Goal: Information Seeking & Learning: Learn about a topic

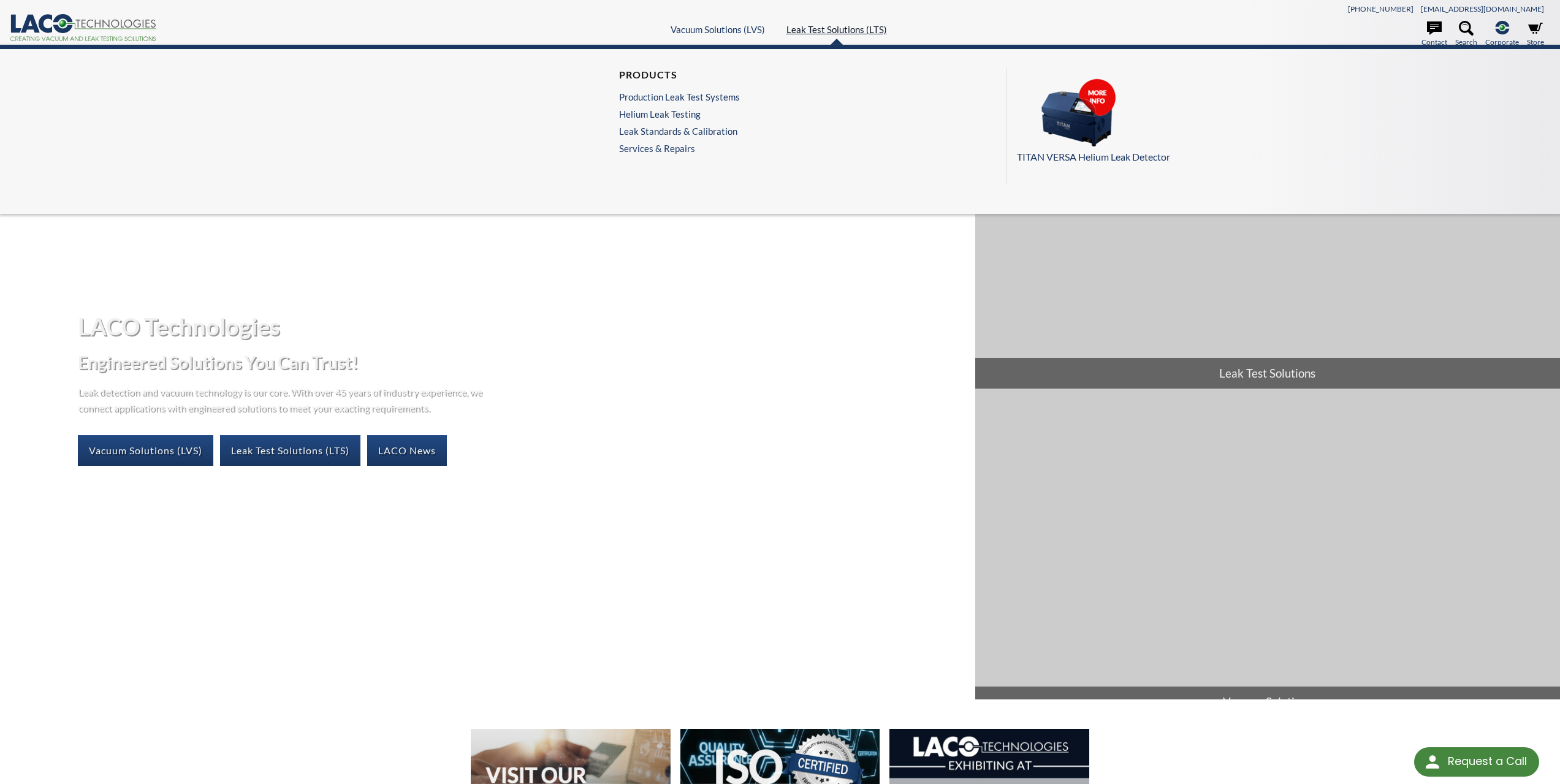
click at [839, 35] on link "Leak Test Solutions (LTS)" at bounding box center [837, 29] width 101 height 11
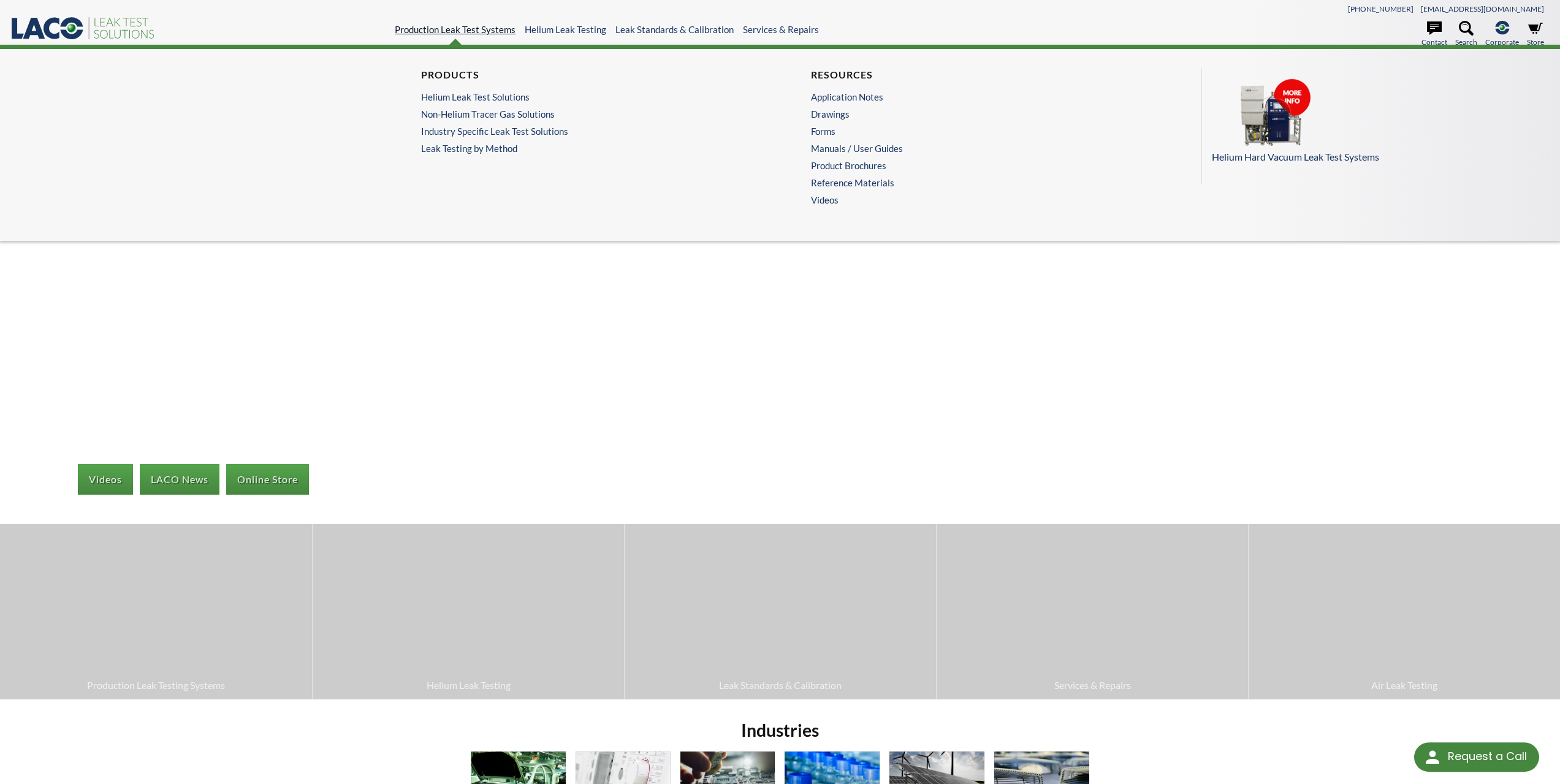
click at [503, 29] on link "Production Leak Test Systems" at bounding box center [455, 29] width 121 height 11
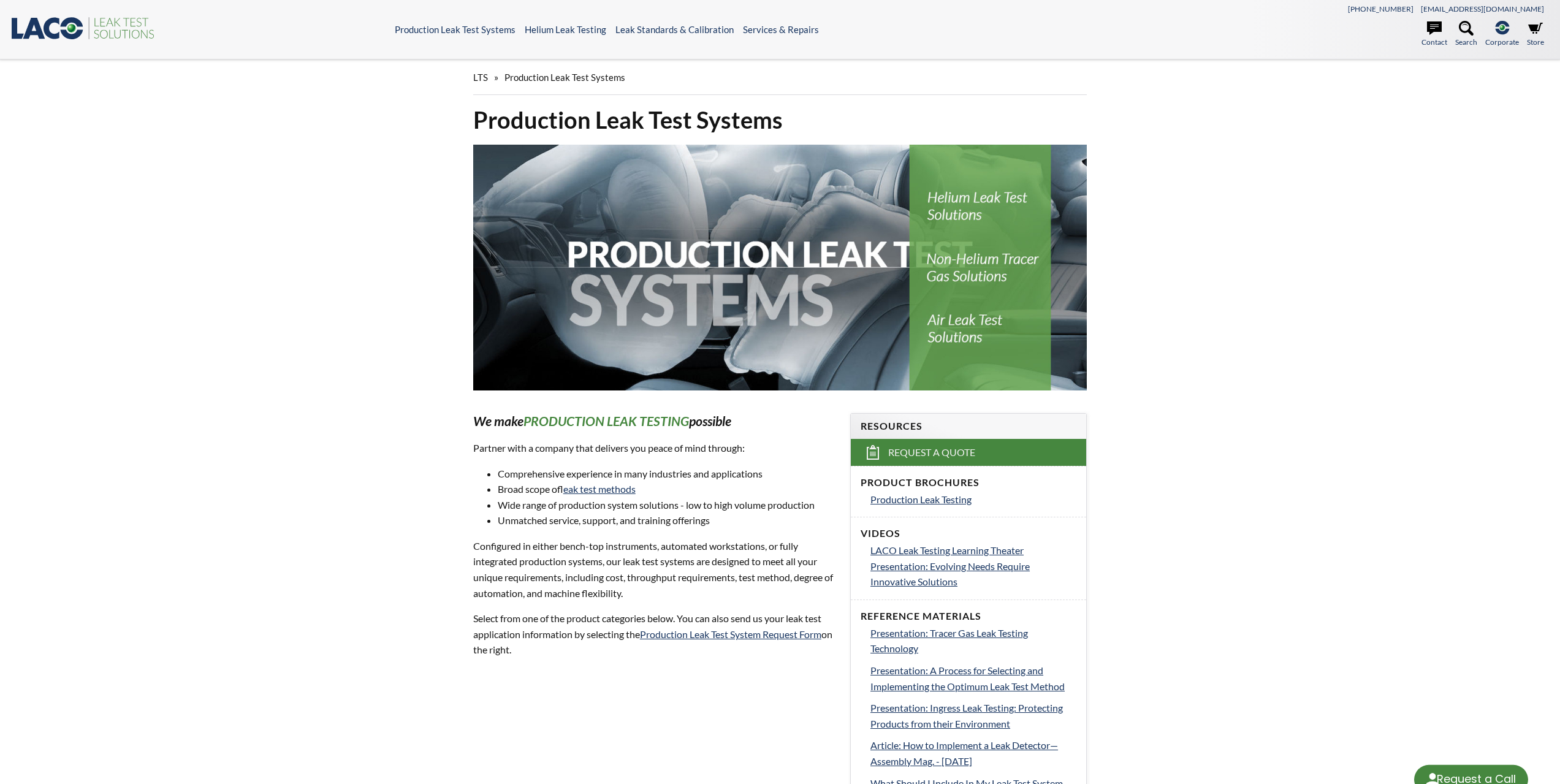
select select "Language Translate Widget"
click at [925, 505] on link "Production Leak Testing" at bounding box center [973, 500] width 206 height 16
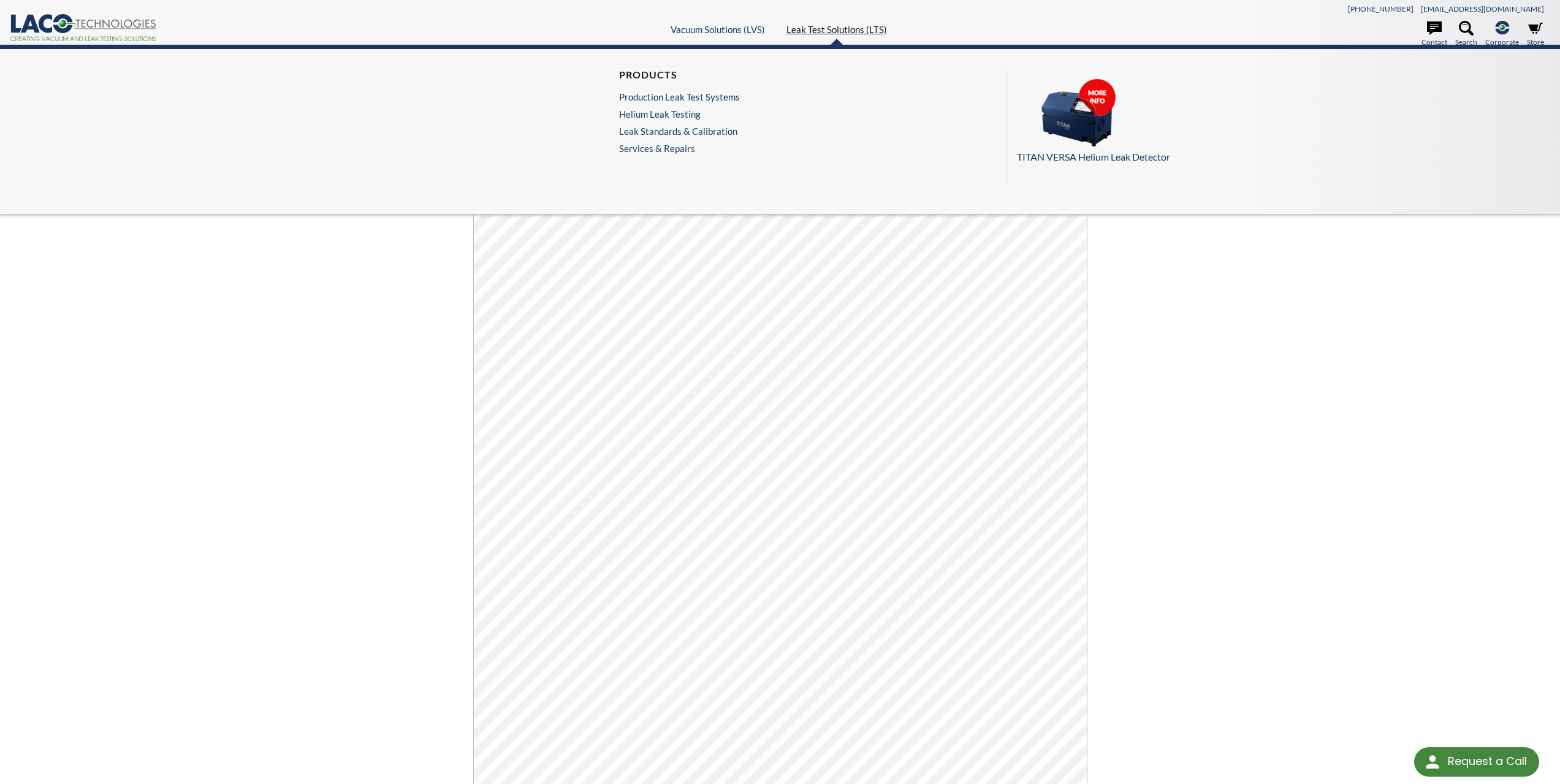
click at [808, 28] on link "Leak Test Solutions (LTS)" at bounding box center [837, 29] width 101 height 11
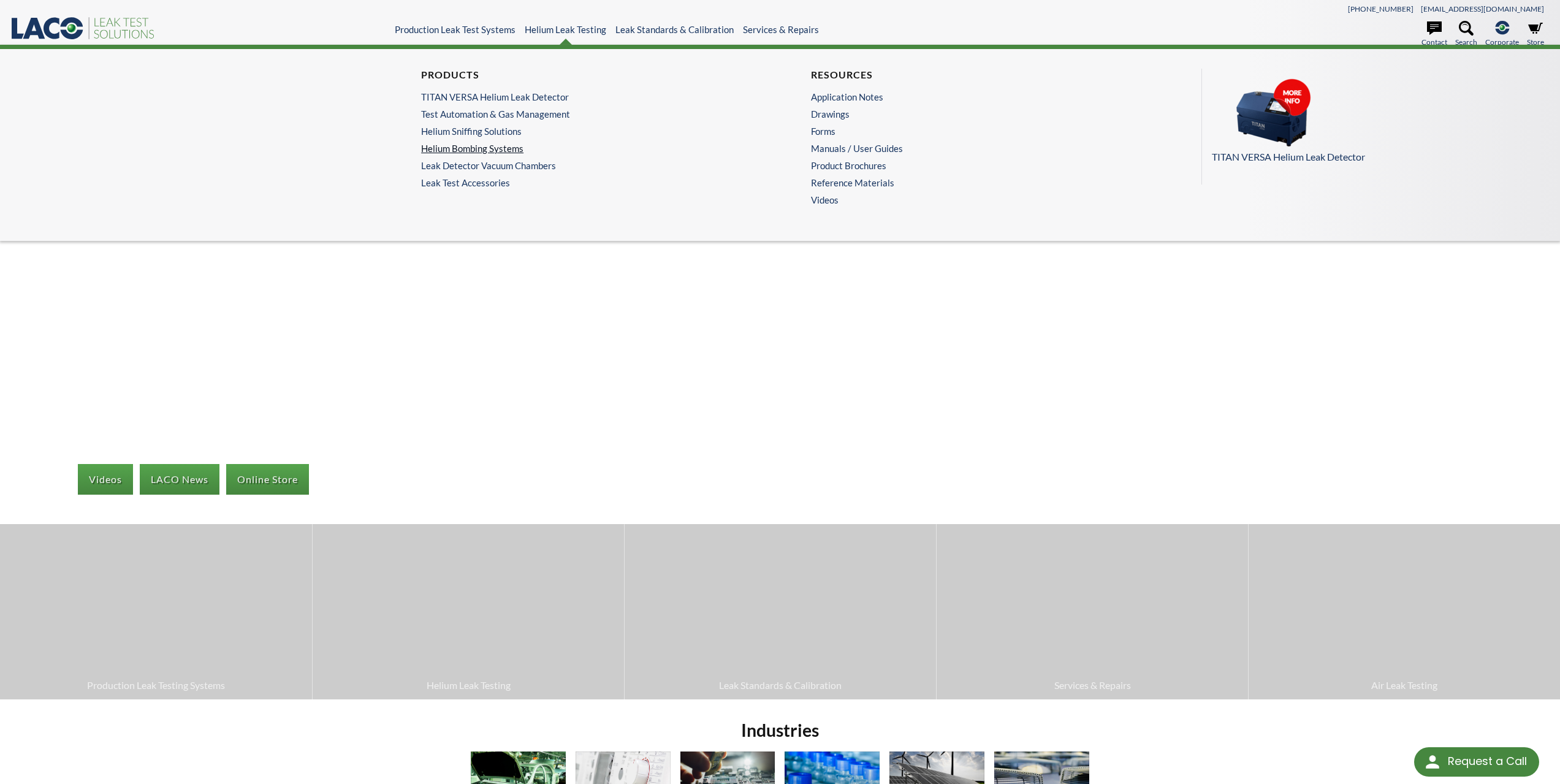
click at [491, 150] on link "Helium Bombing Systems" at bounding box center [582, 148] width 322 height 11
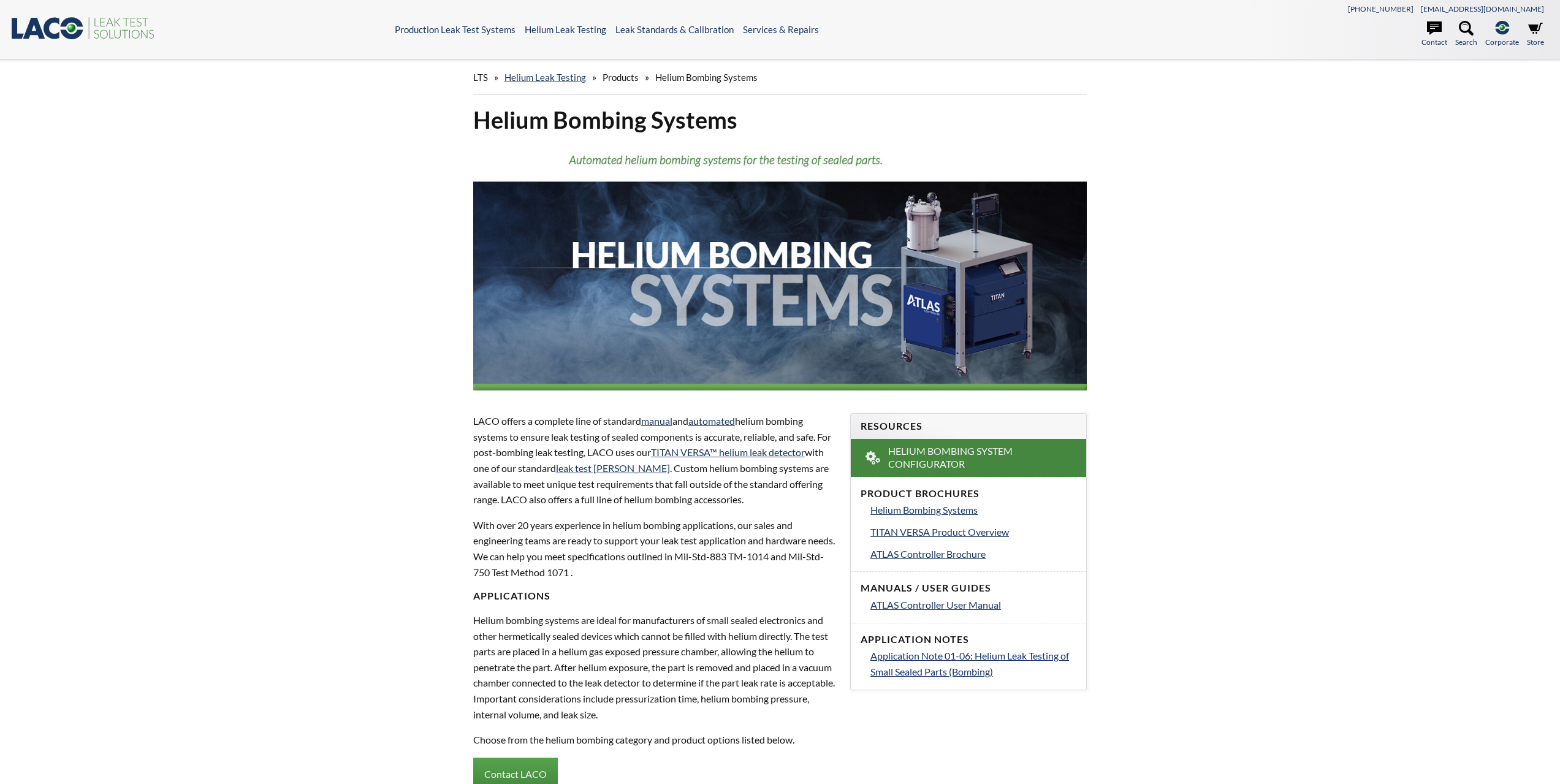
select select "Language Translate Widget"
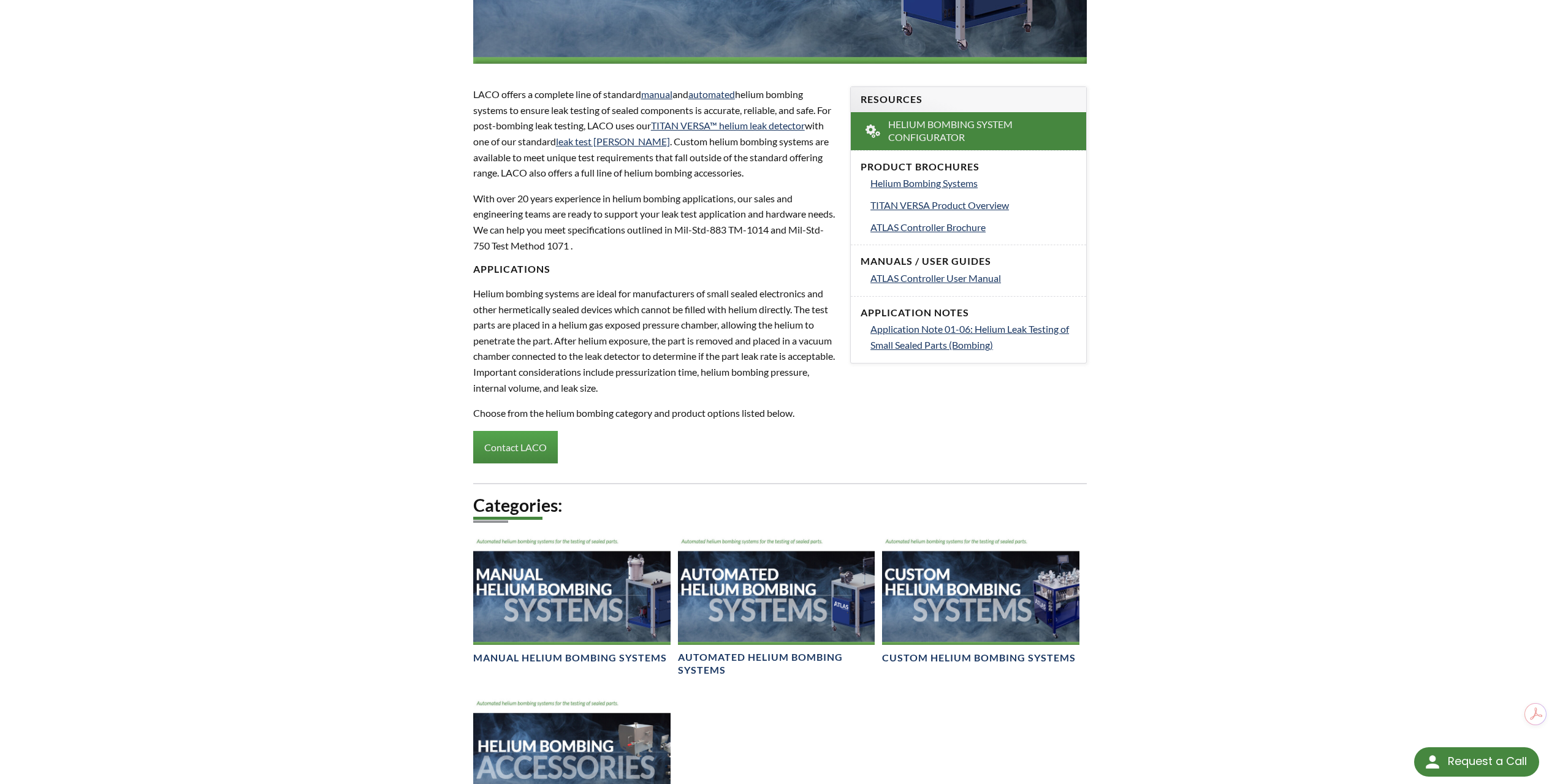
scroll to position [491, 0]
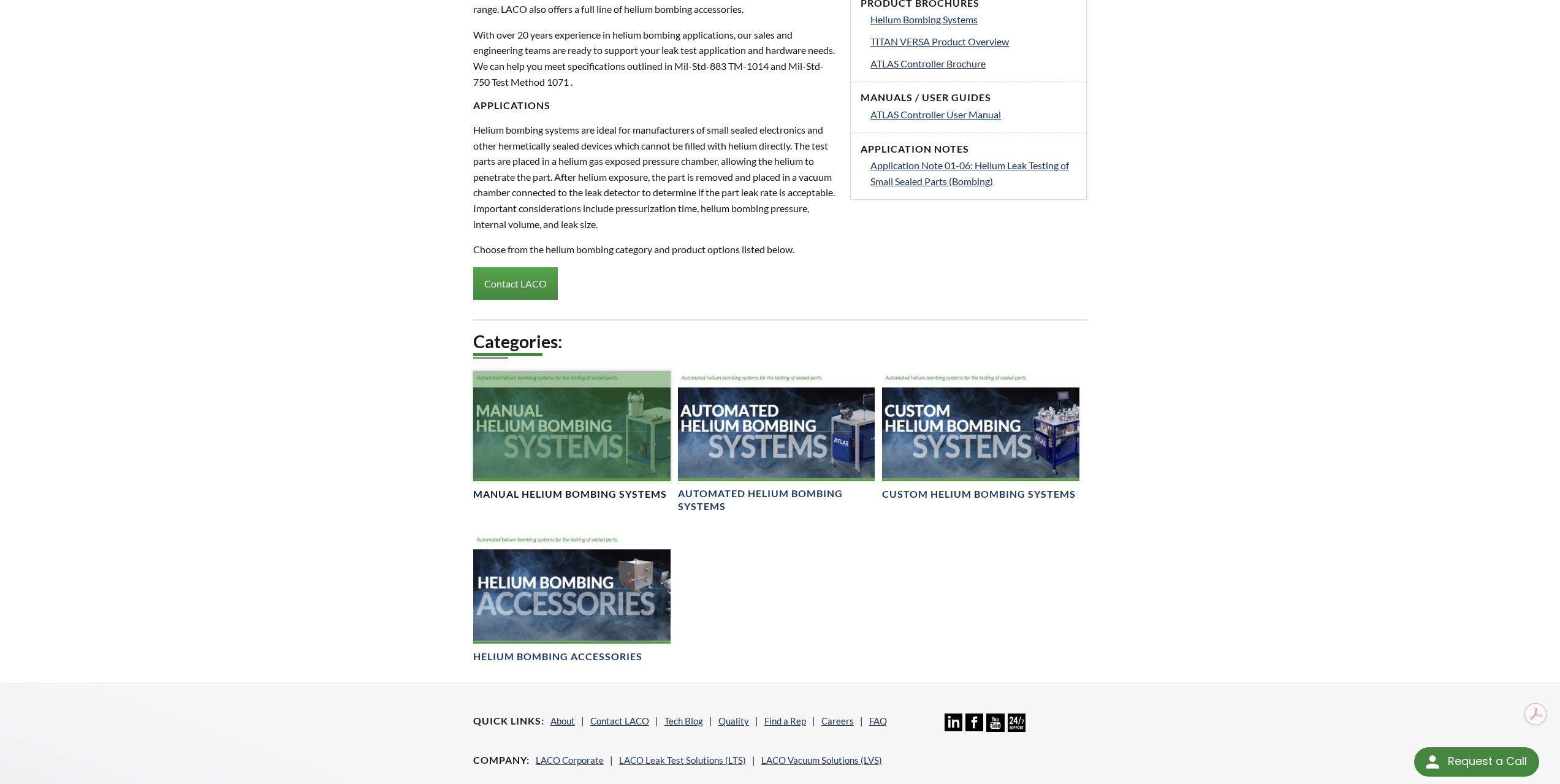
click at [561, 449] on div at bounding box center [571, 426] width 197 height 111
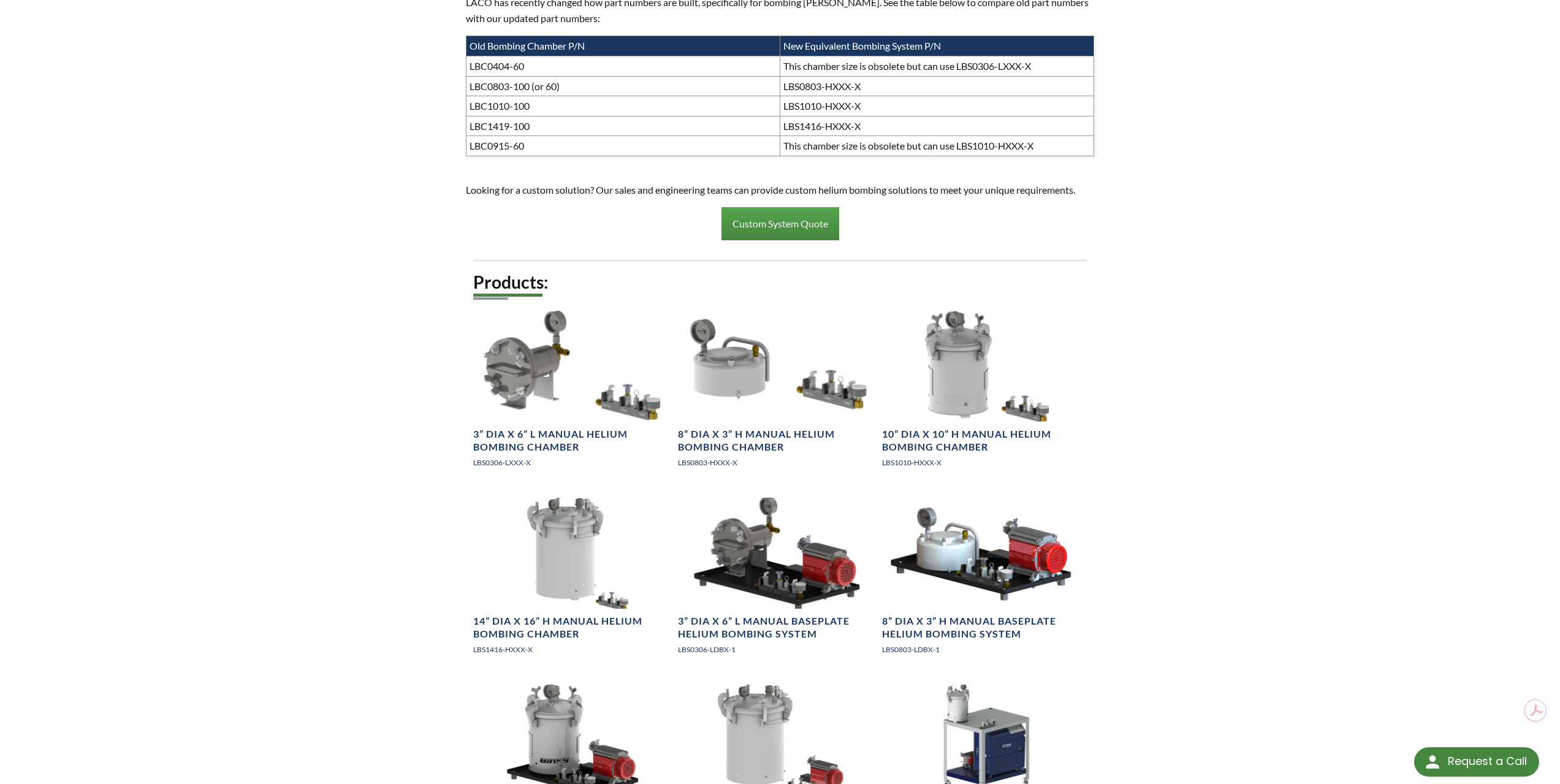
scroll to position [1635, 0]
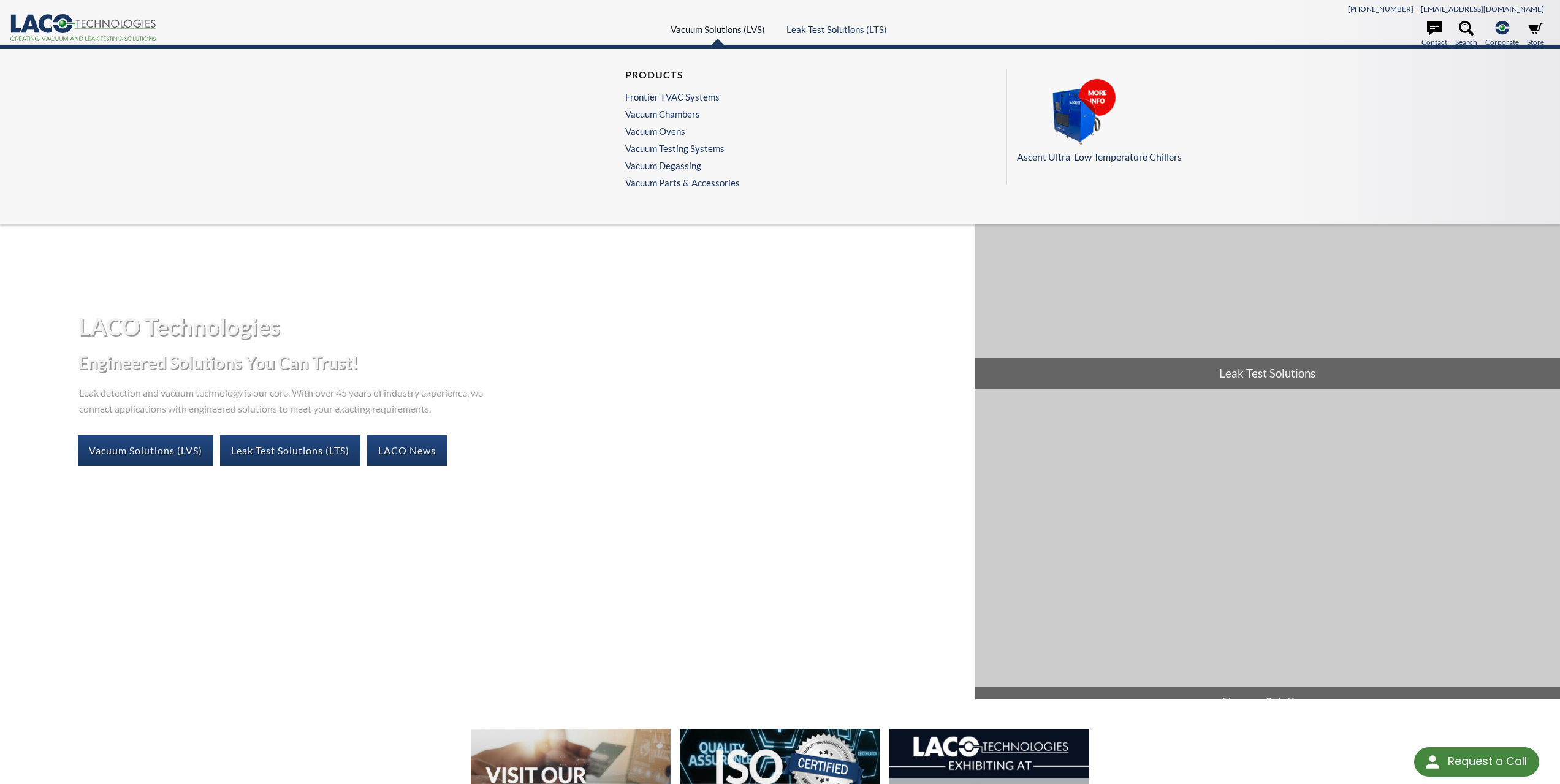
click at [756, 25] on link "Vacuum Solutions (LVS)" at bounding box center [718, 29] width 94 height 11
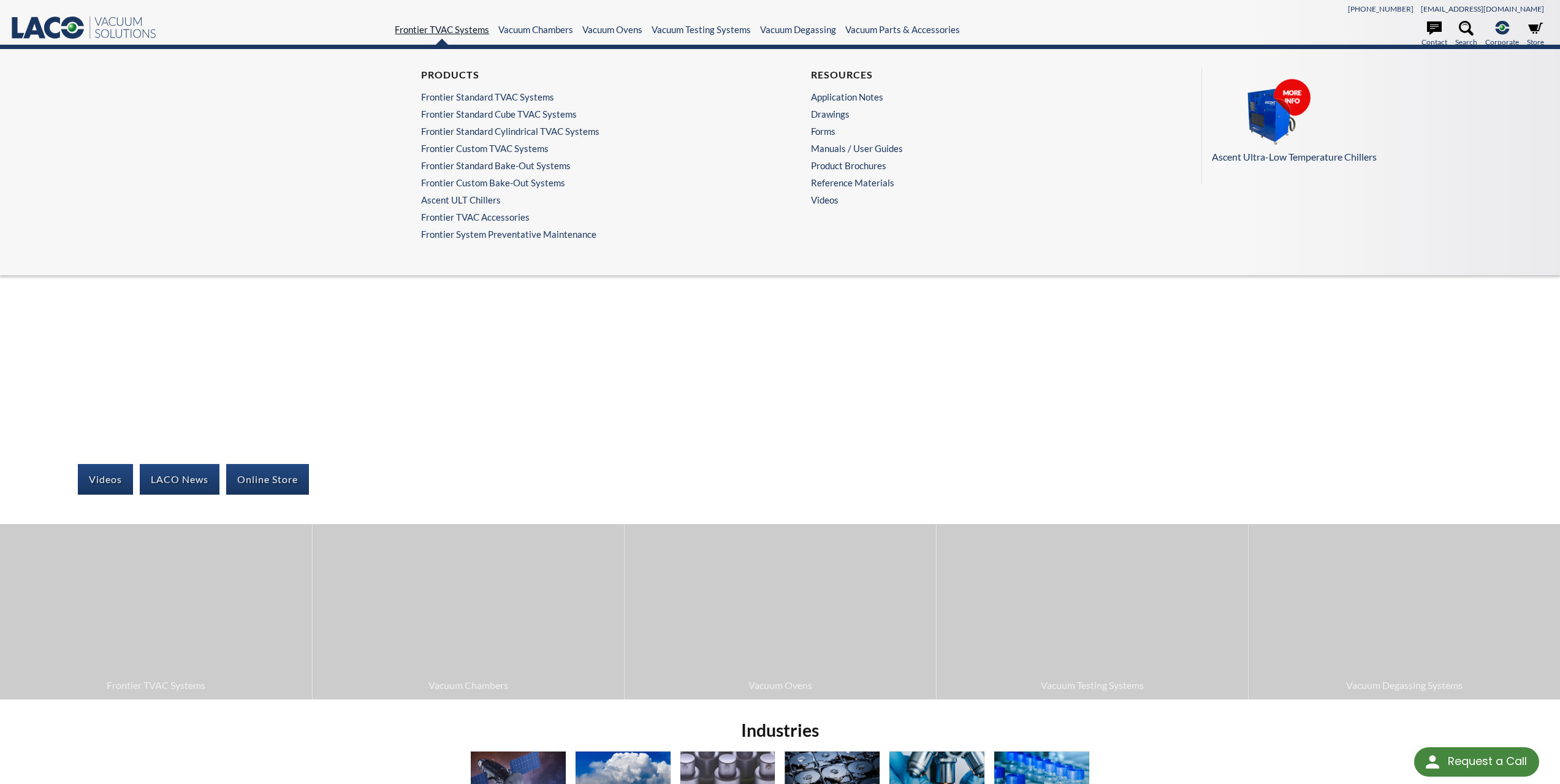
select select "Language Translate Widget"
click at [516, 110] on link "Frontier Standard Cube TVAC Systems" at bounding box center [582, 114] width 322 height 11
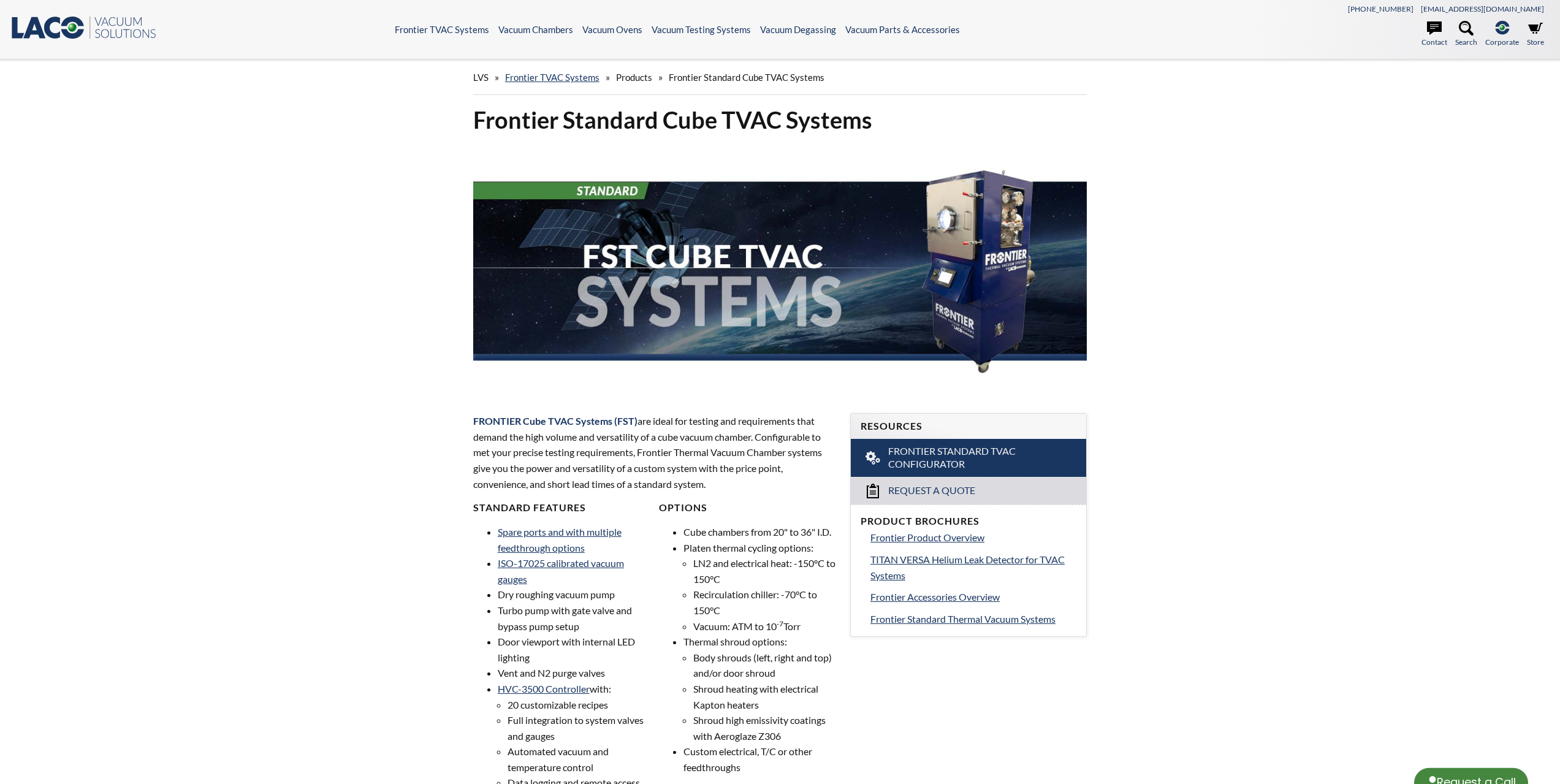
select select "Language Translate Widget"
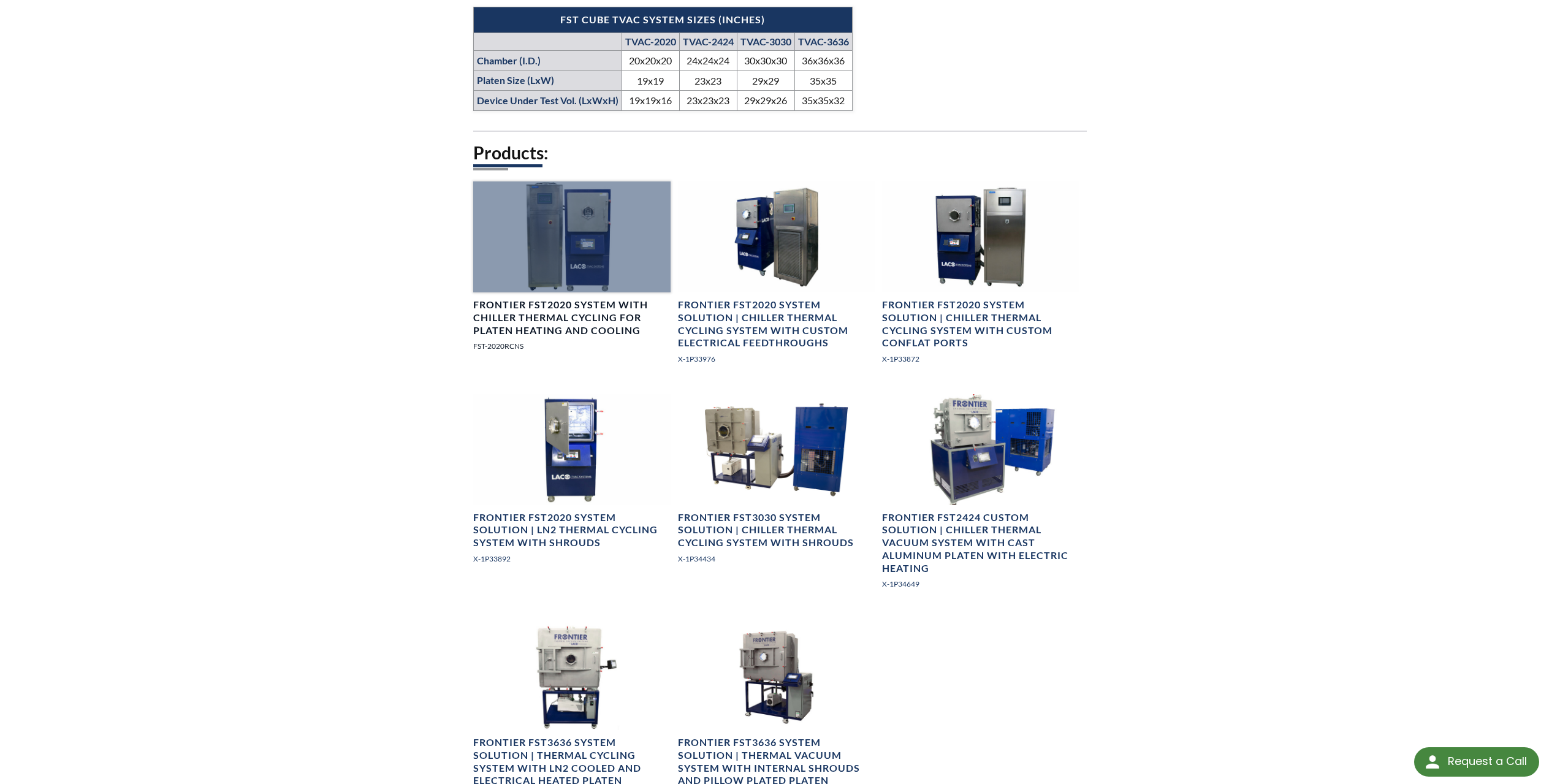
scroll to position [817, 0]
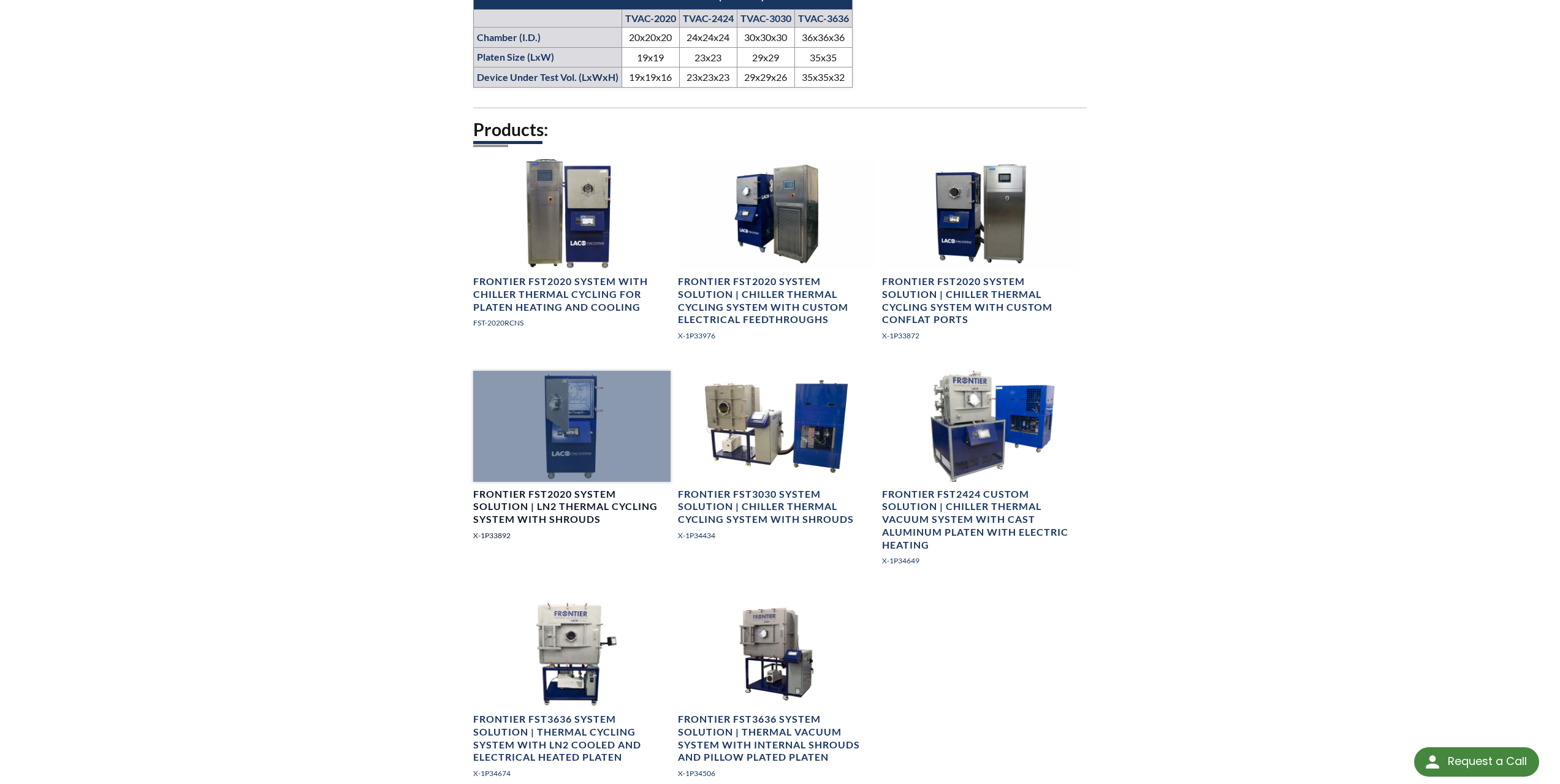
click at [579, 427] on div at bounding box center [571, 426] width 197 height 111
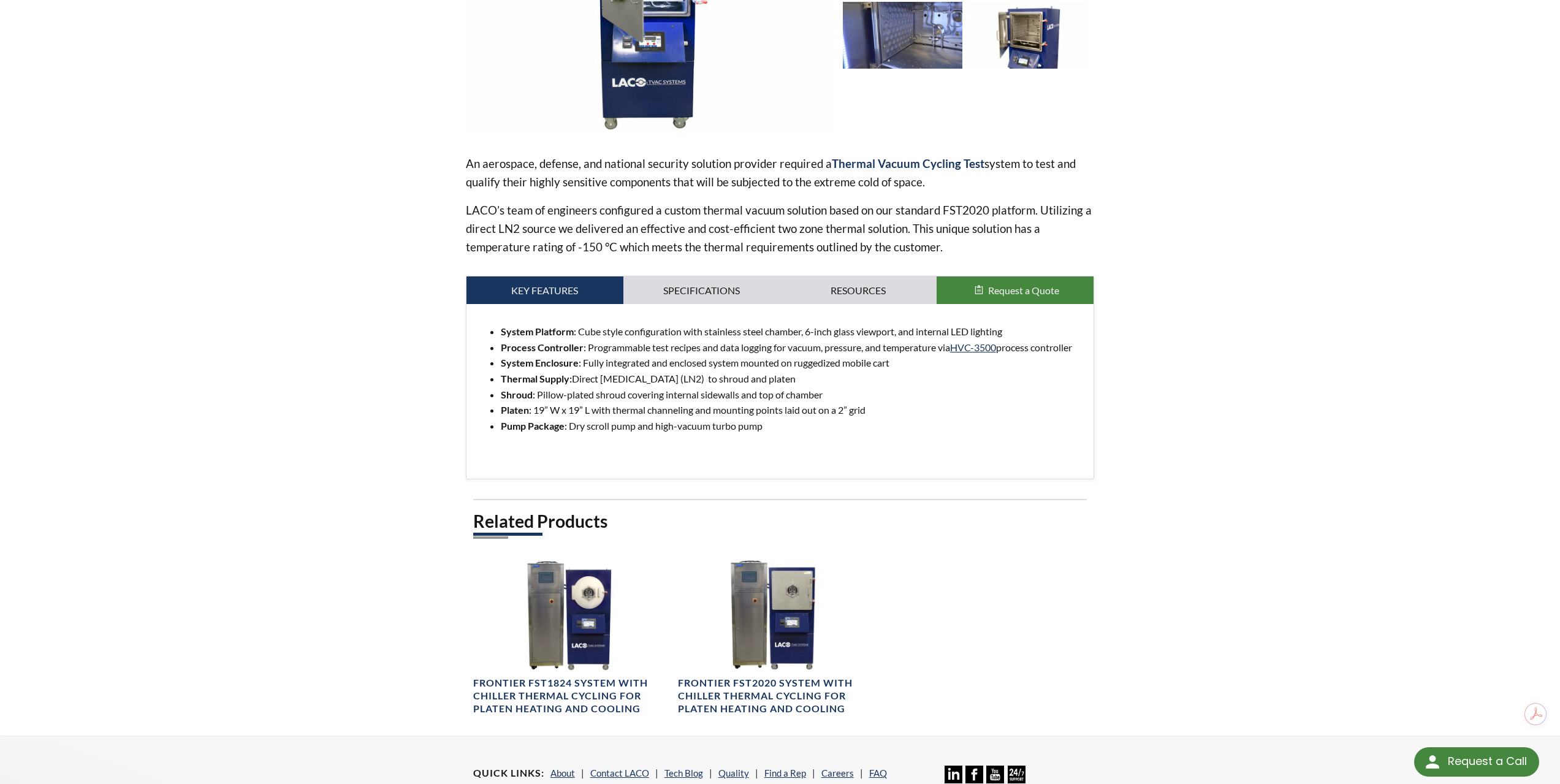
scroll to position [327, 0]
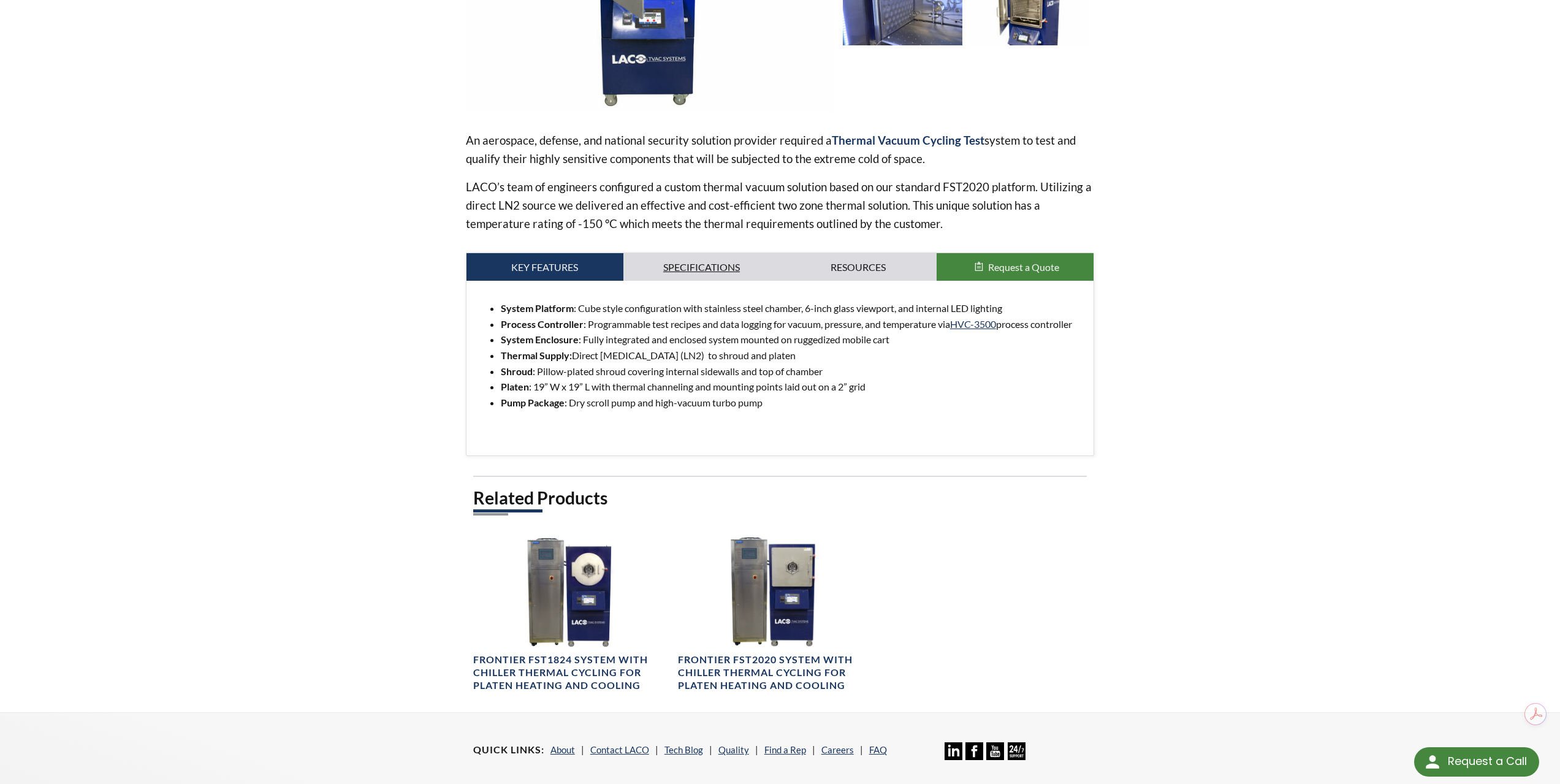
click at [718, 263] on link "Specifications" at bounding box center [701, 267] width 157 height 28
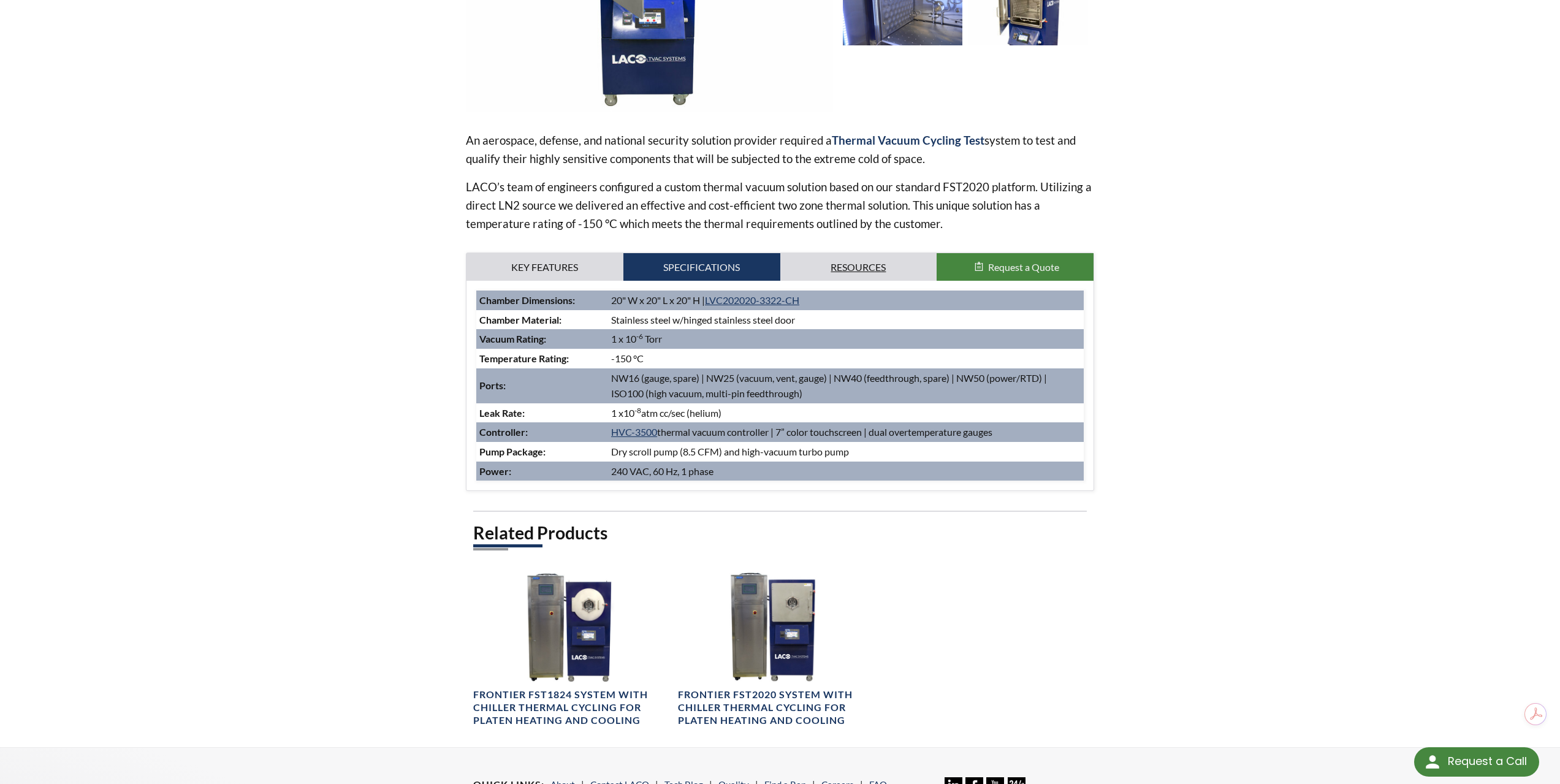
click at [804, 276] on link "Resources" at bounding box center [859, 267] width 157 height 28
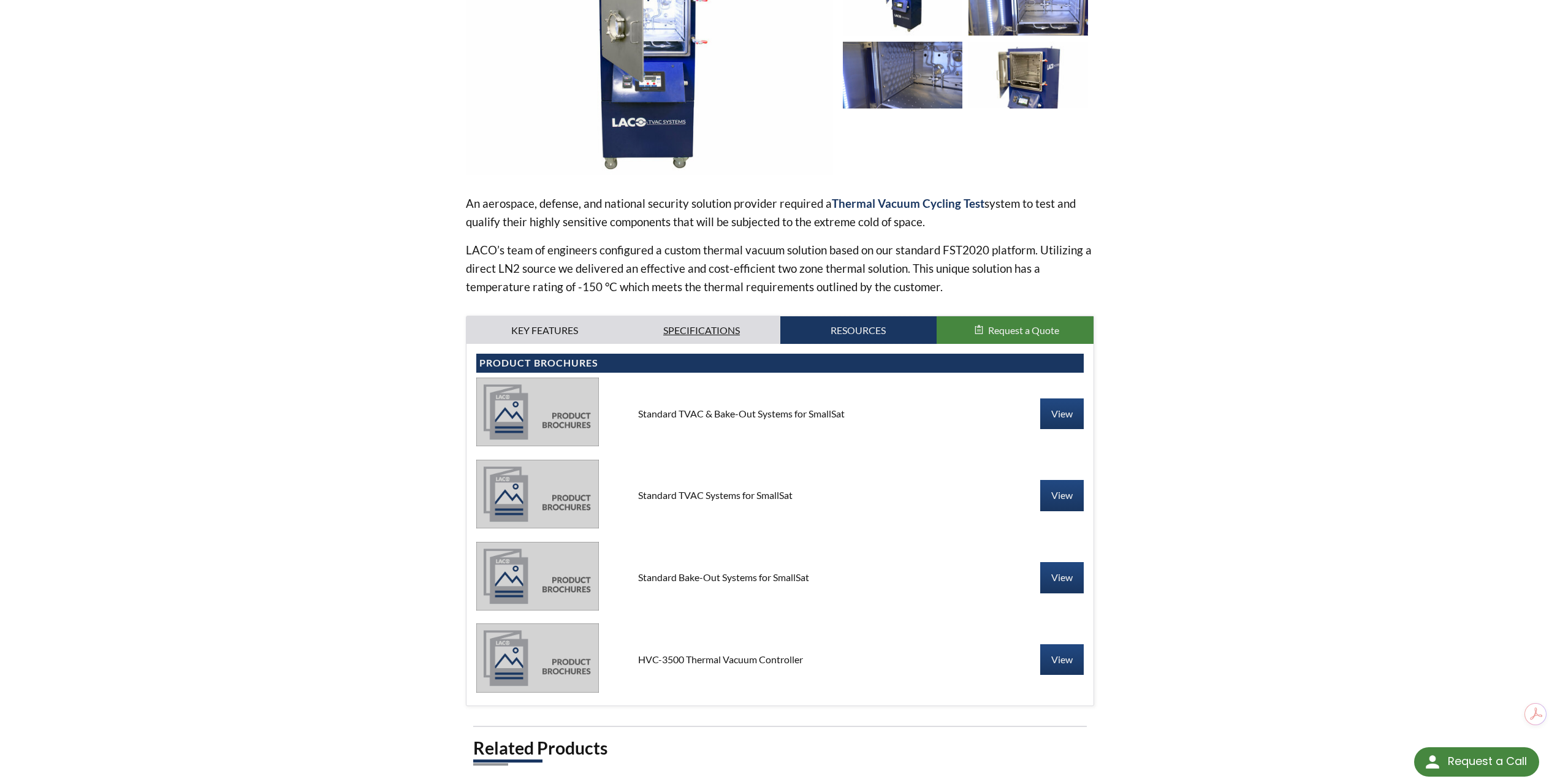
scroll to position [257, 0]
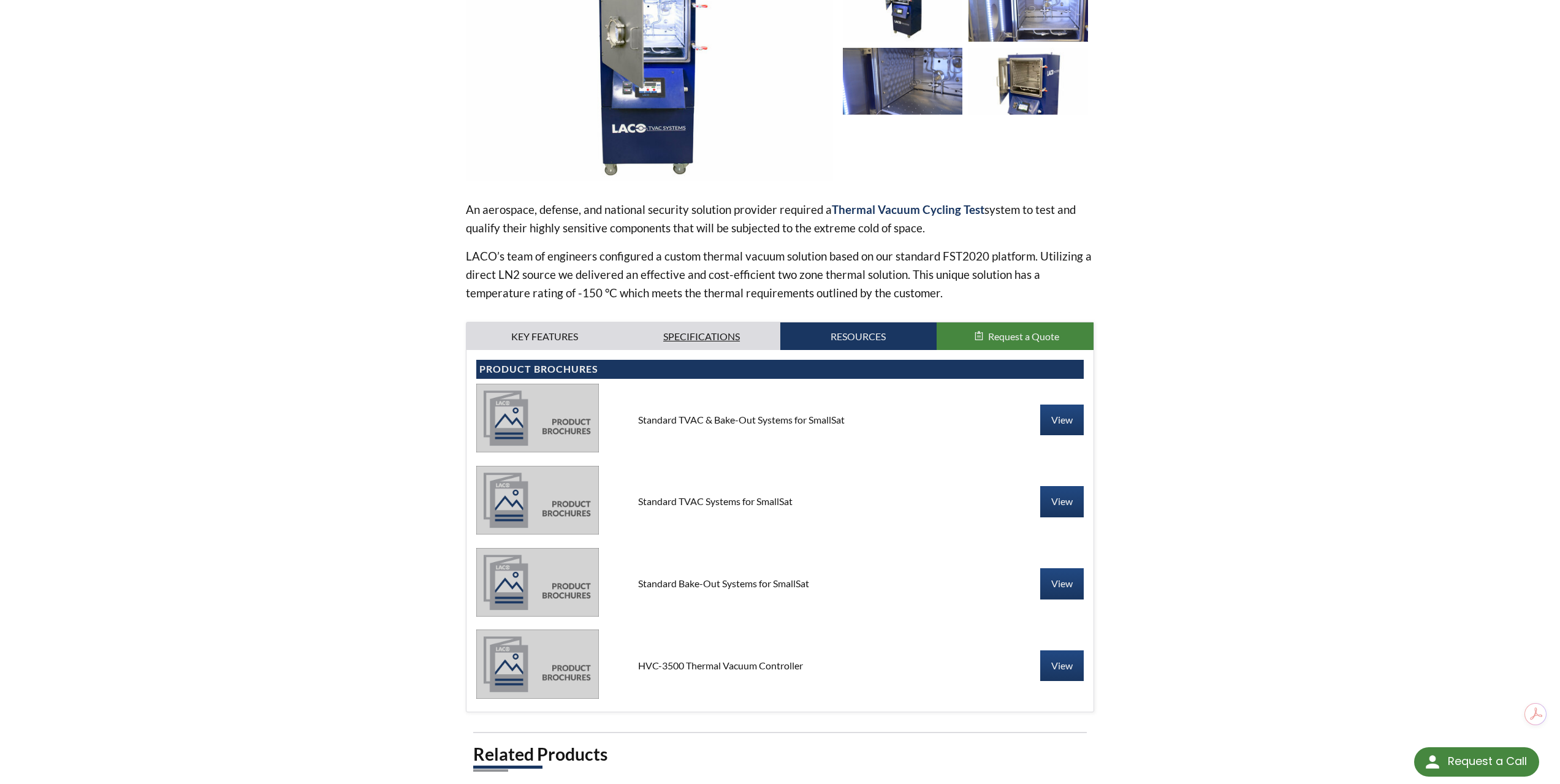
click at [743, 339] on link "Specifications" at bounding box center [701, 336] width 157 height 28
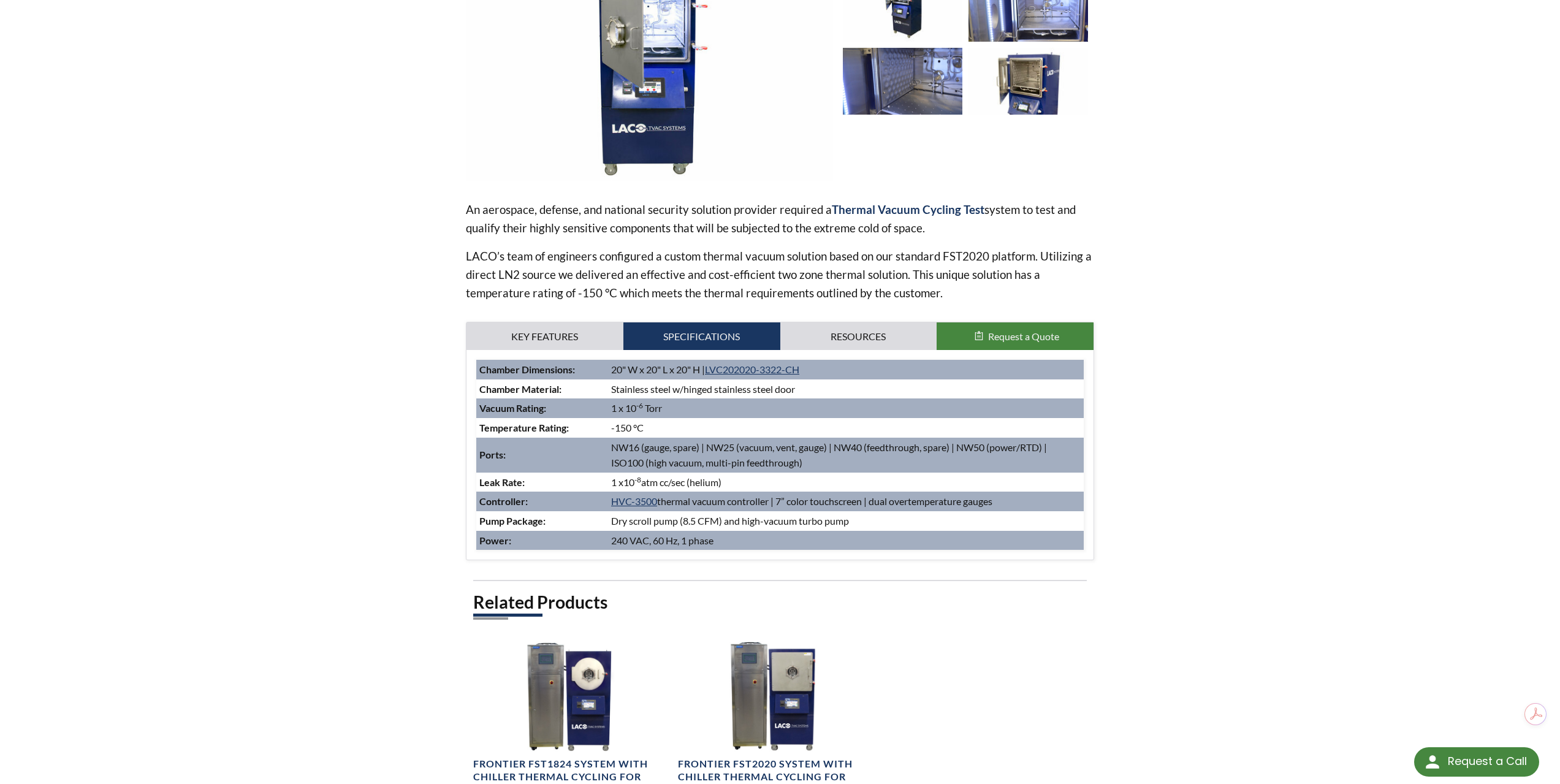
click at [557, 358] on div "System Platform : Cube style configuration with stainless steel chamber, 6-inch…" at bounding box center [780, 454] width 628 height 210
click at [557, 347] on link "Key Features" at bounding box center [544, 336] width 157 height 28
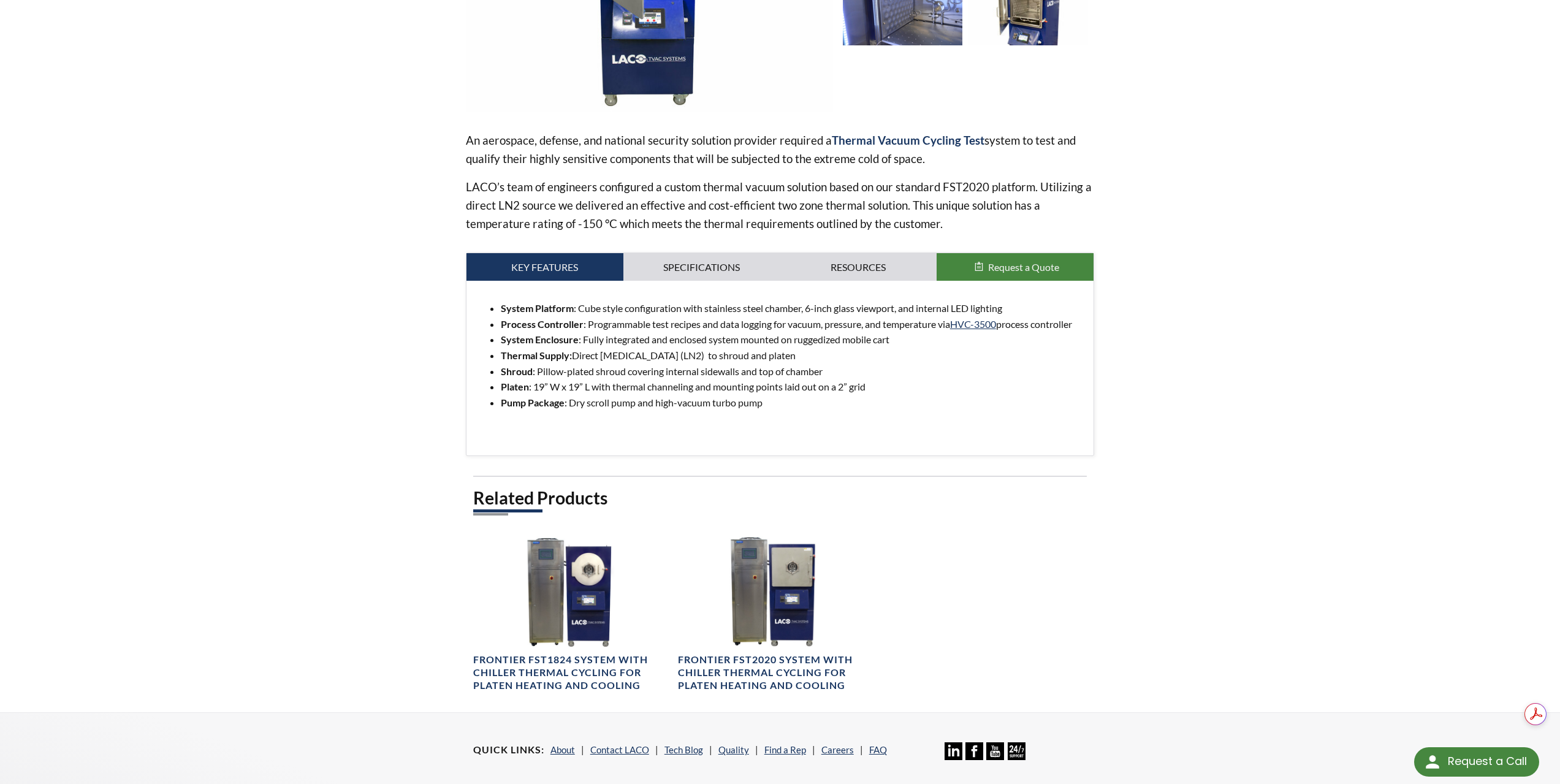
scroll to position [0, 0]
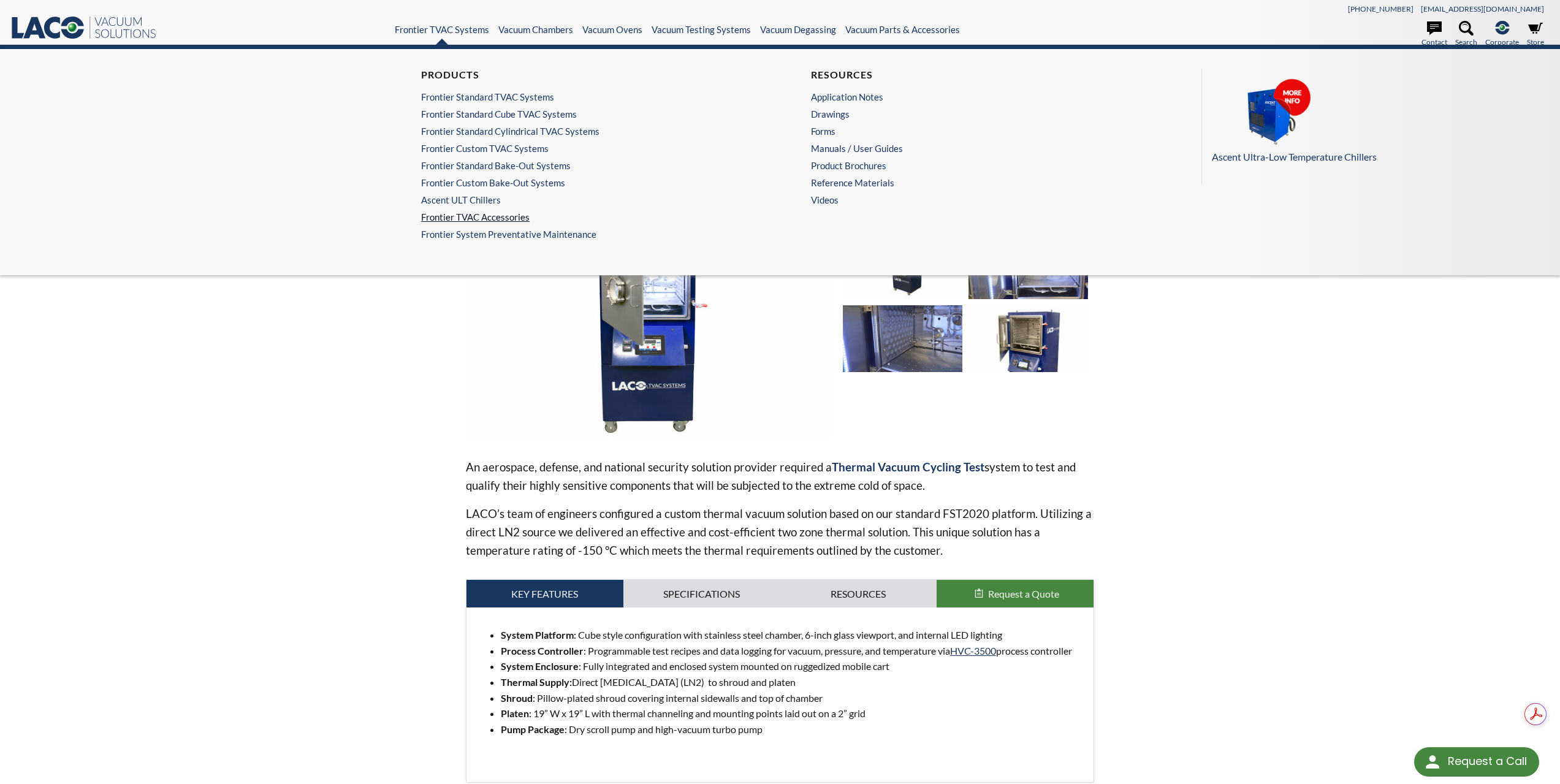
click at [489, 219] on link "Frontier TVAC Accessories" at bounding box center [582, 217] width 322 height 11
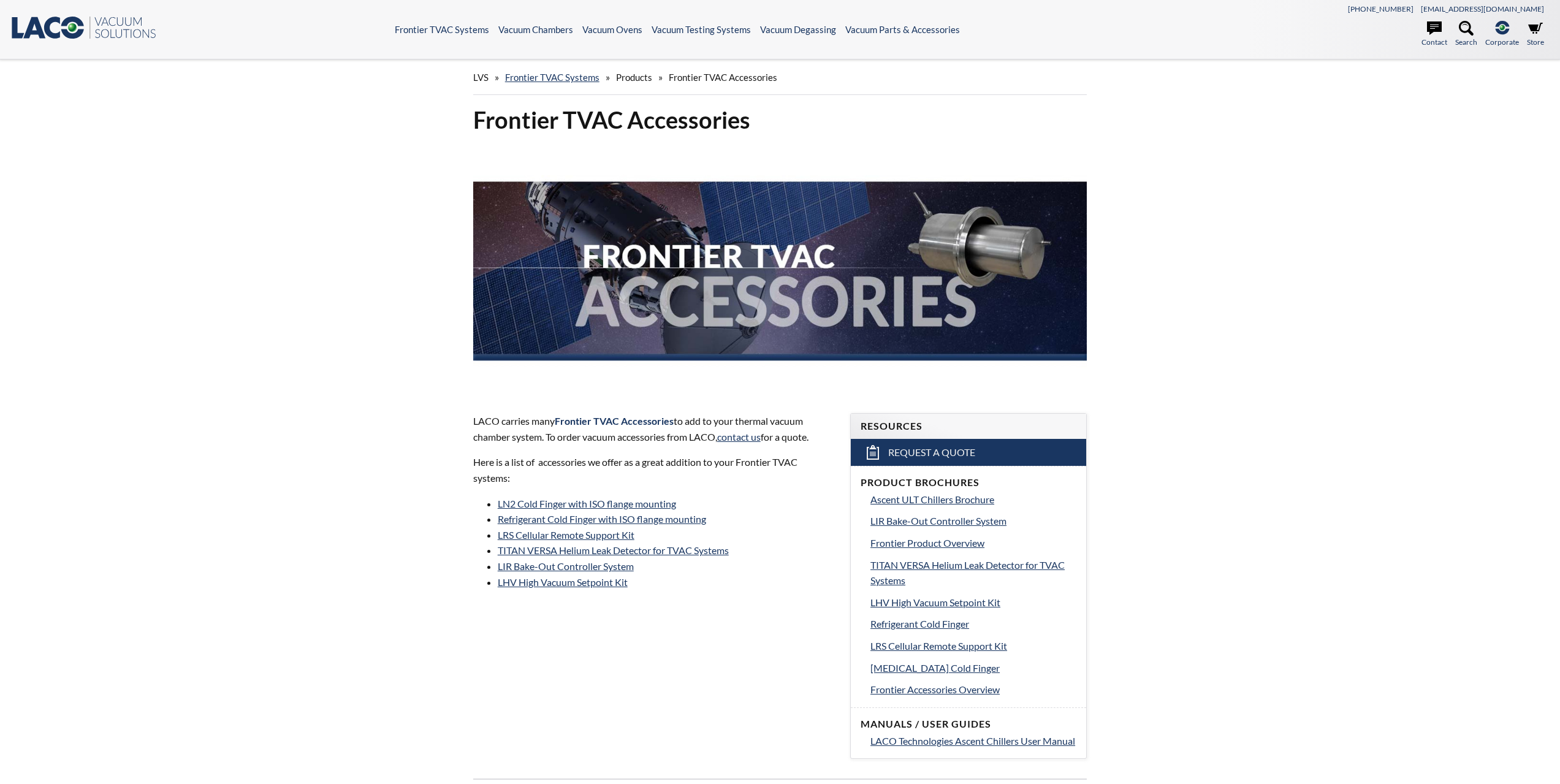
select select "Language Translate Widget"
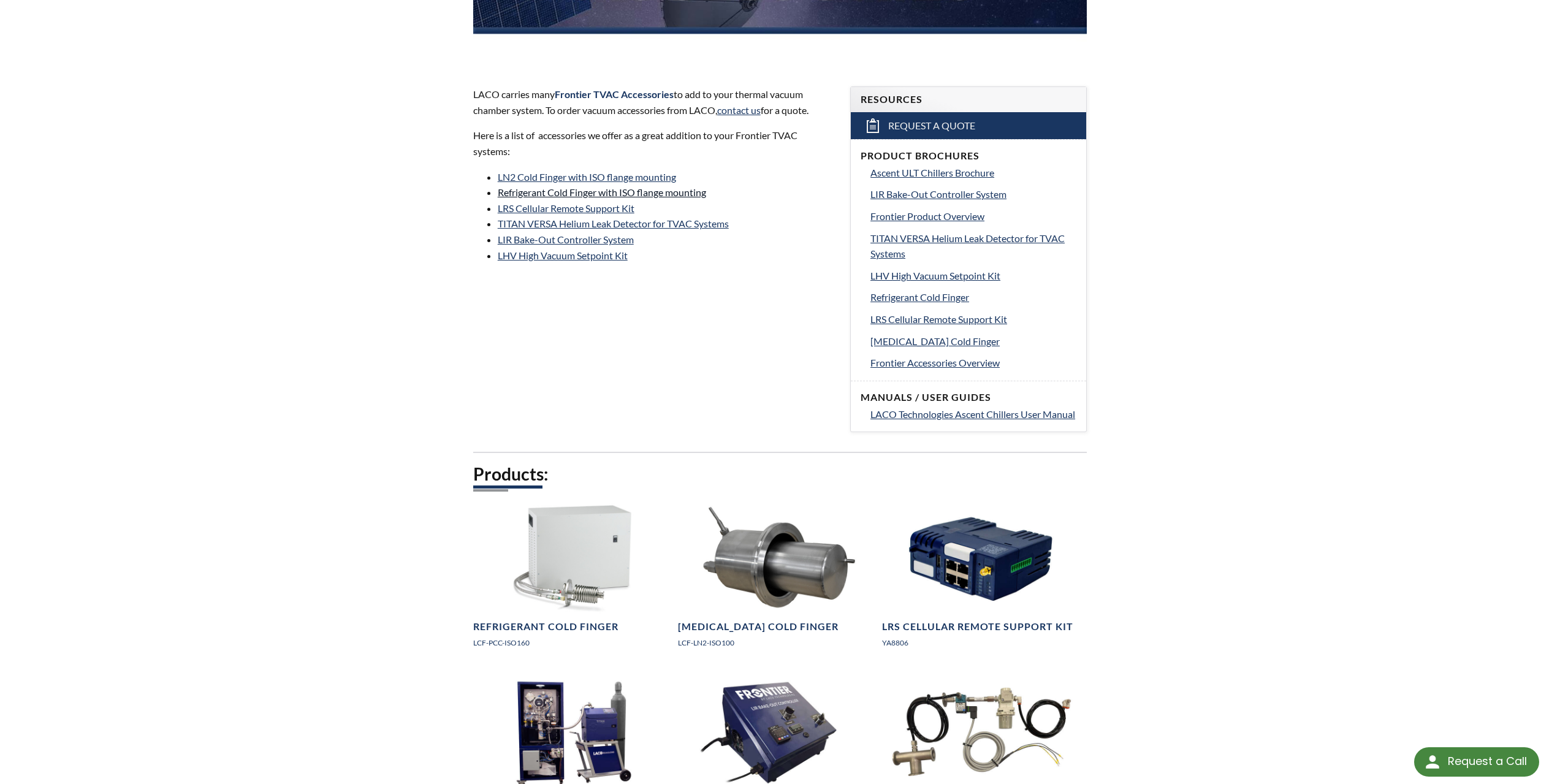
scroll to position [164, 0]
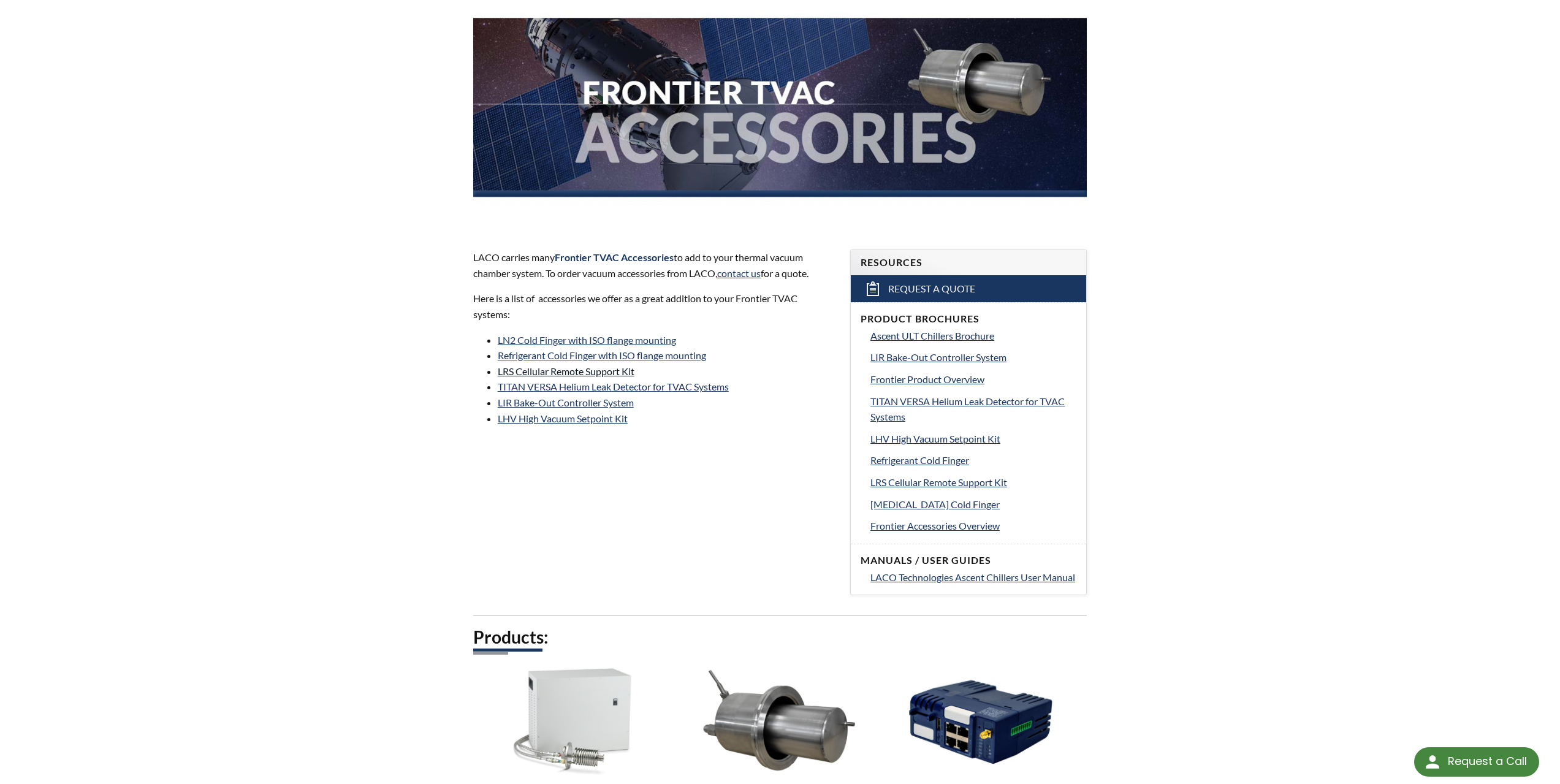
click at [536, 371] on link "LRS Cellular Remote Support Kit" at bounding box center [566, 371] width 136 height 12
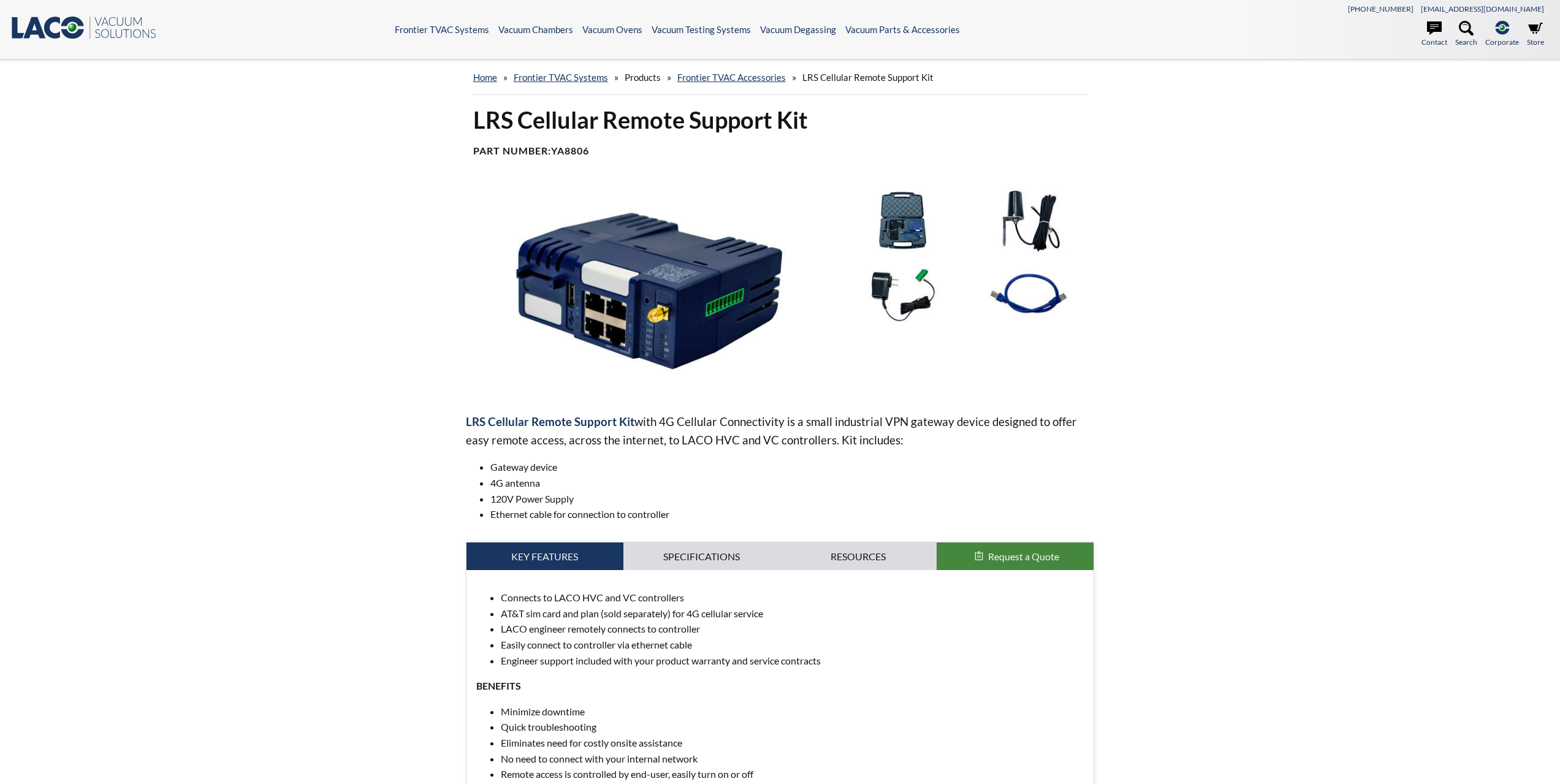
select select "Language Translate Widget"
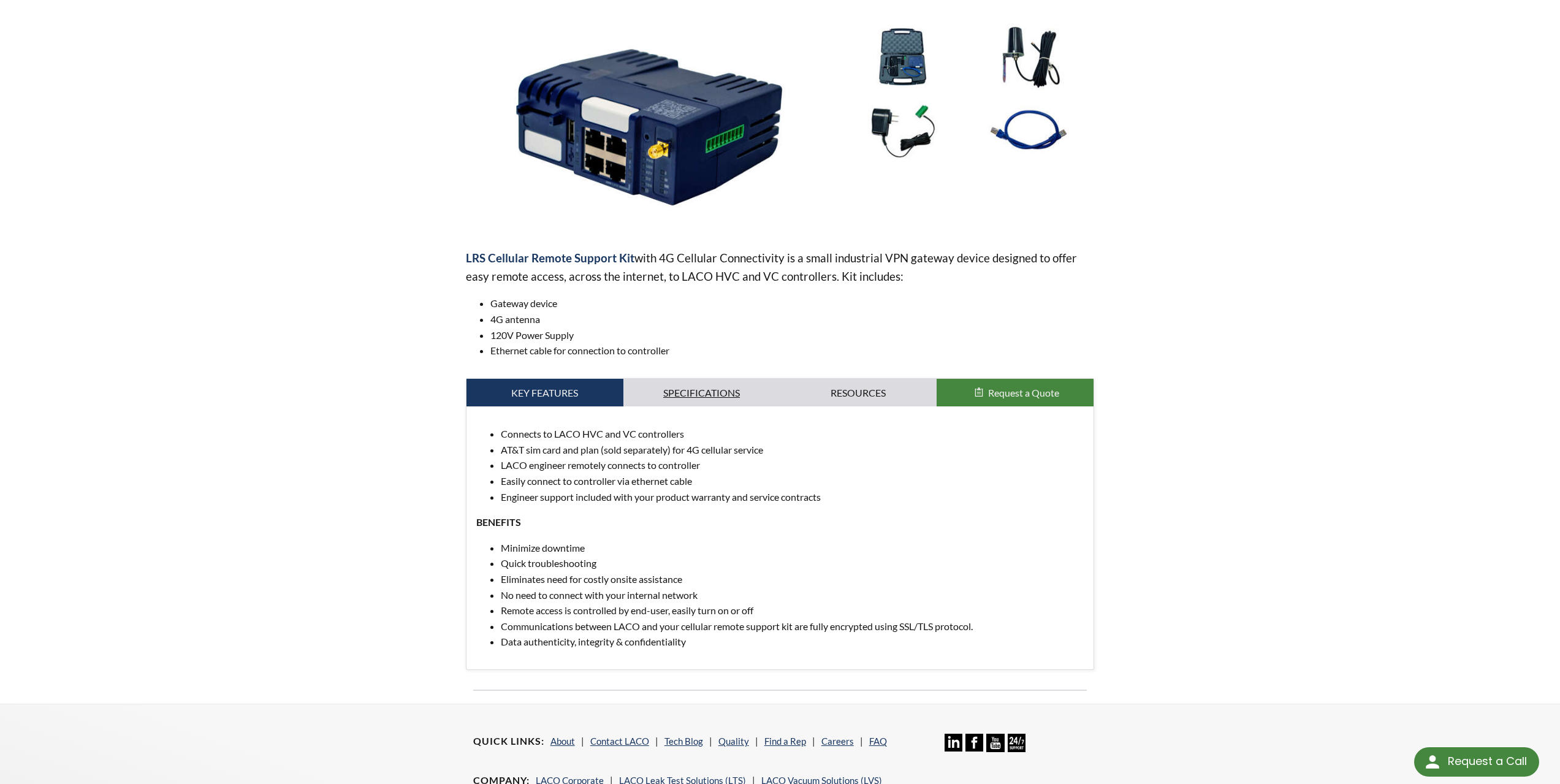
click at [720, 385] on link "Specifications" at bounding box center [701, 392] width 157 height 28
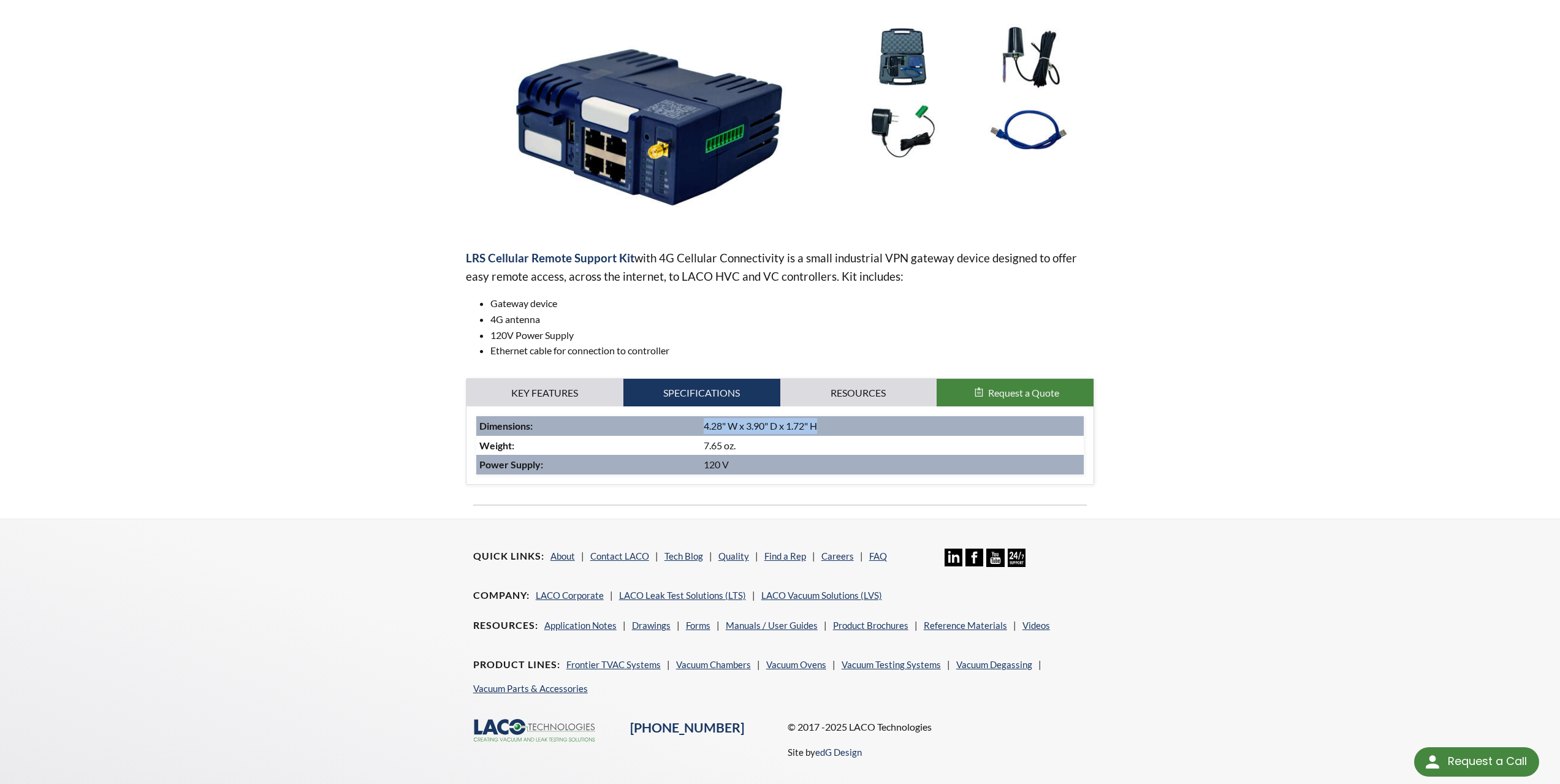
drag, startPoint x: 840, startPoint y: 422, endPoint x: 694, endPoint y: 423, distance: 146.0
click at [701, 423] on td "4.28" W x 3.90" D x 1.72" H" at bounding box center [892, 426] width 383 height 20
copy td "4.28" W x 3.90" D x 1.72" H"
click at [562, 391] on link "Key Features" at bounding box center [544, 392] width 157 height 28
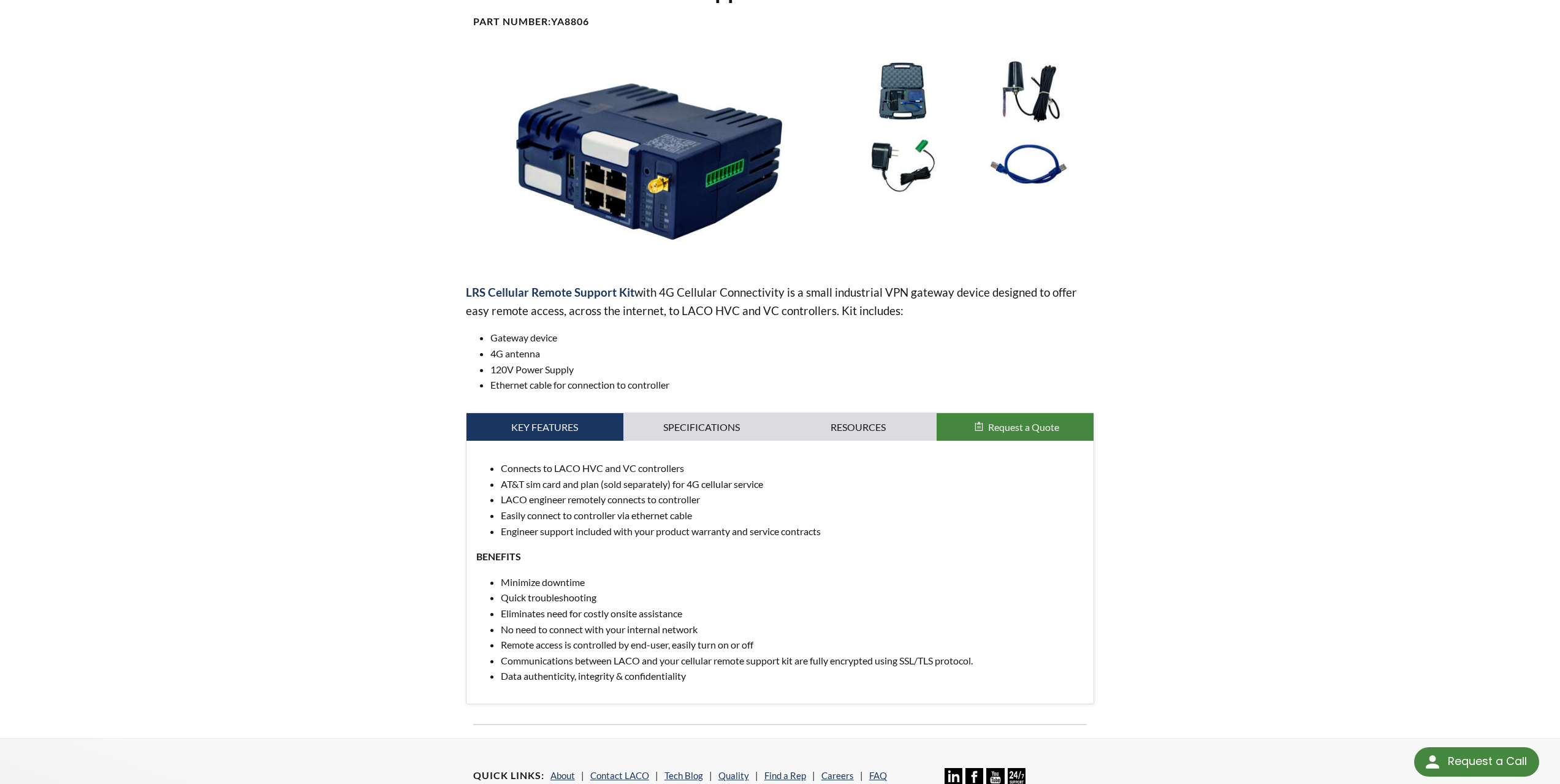
scroll to position [0, 0]
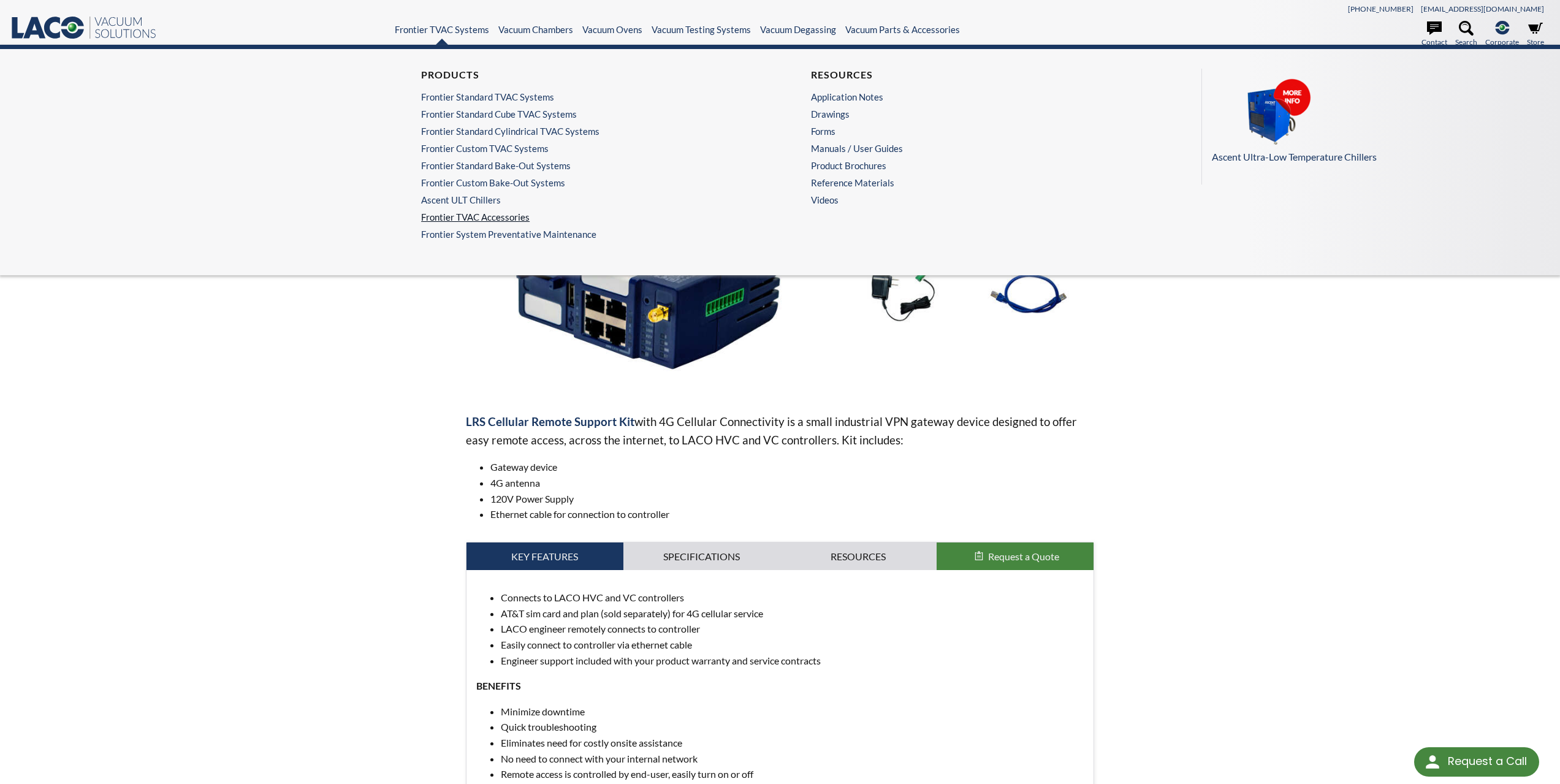
click at [489, 216] on link "Frontier TVAC Accessories" at bounding box center [582, 217] width 322 height 11
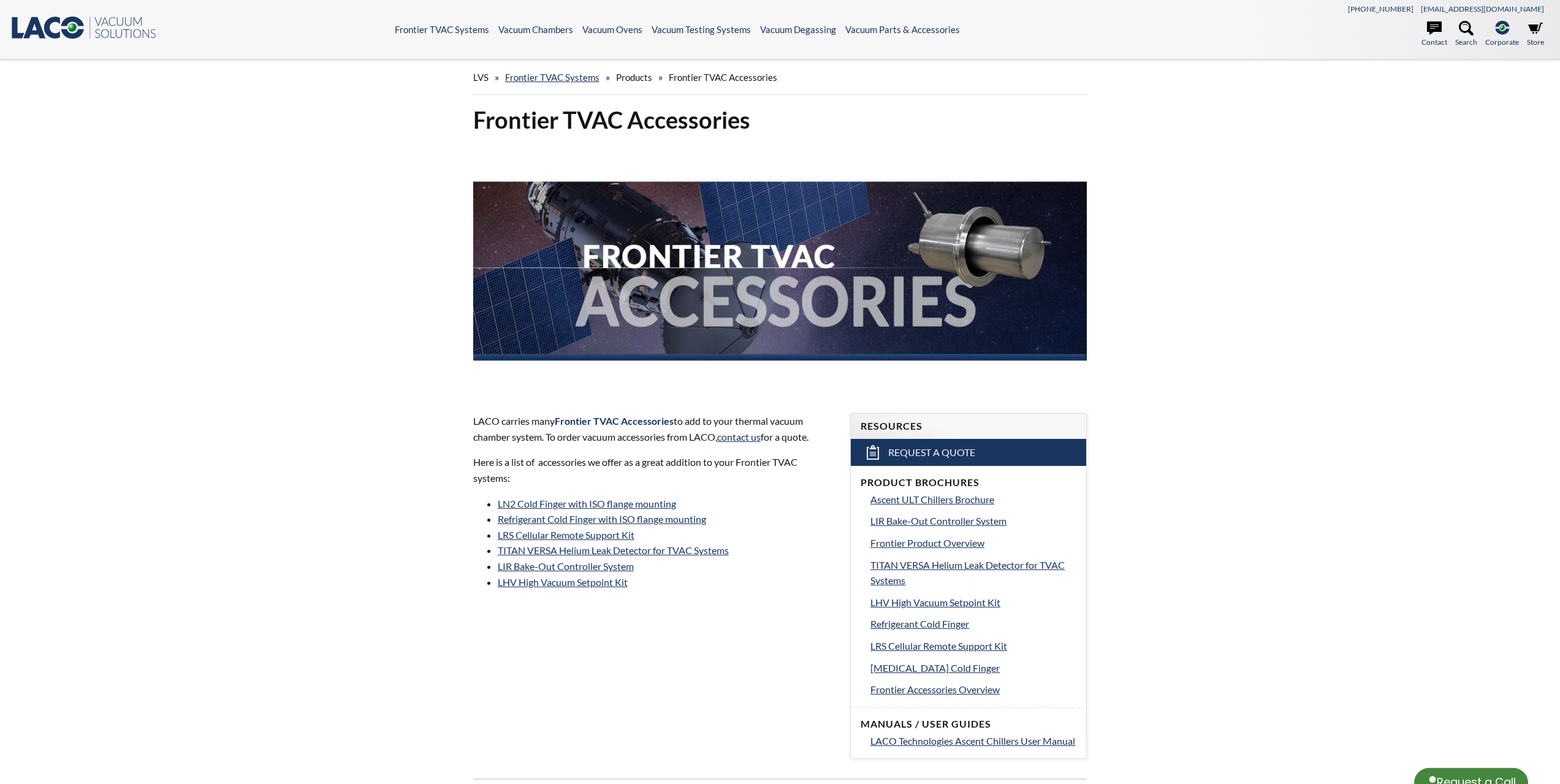
select select "Language Translate Widget"
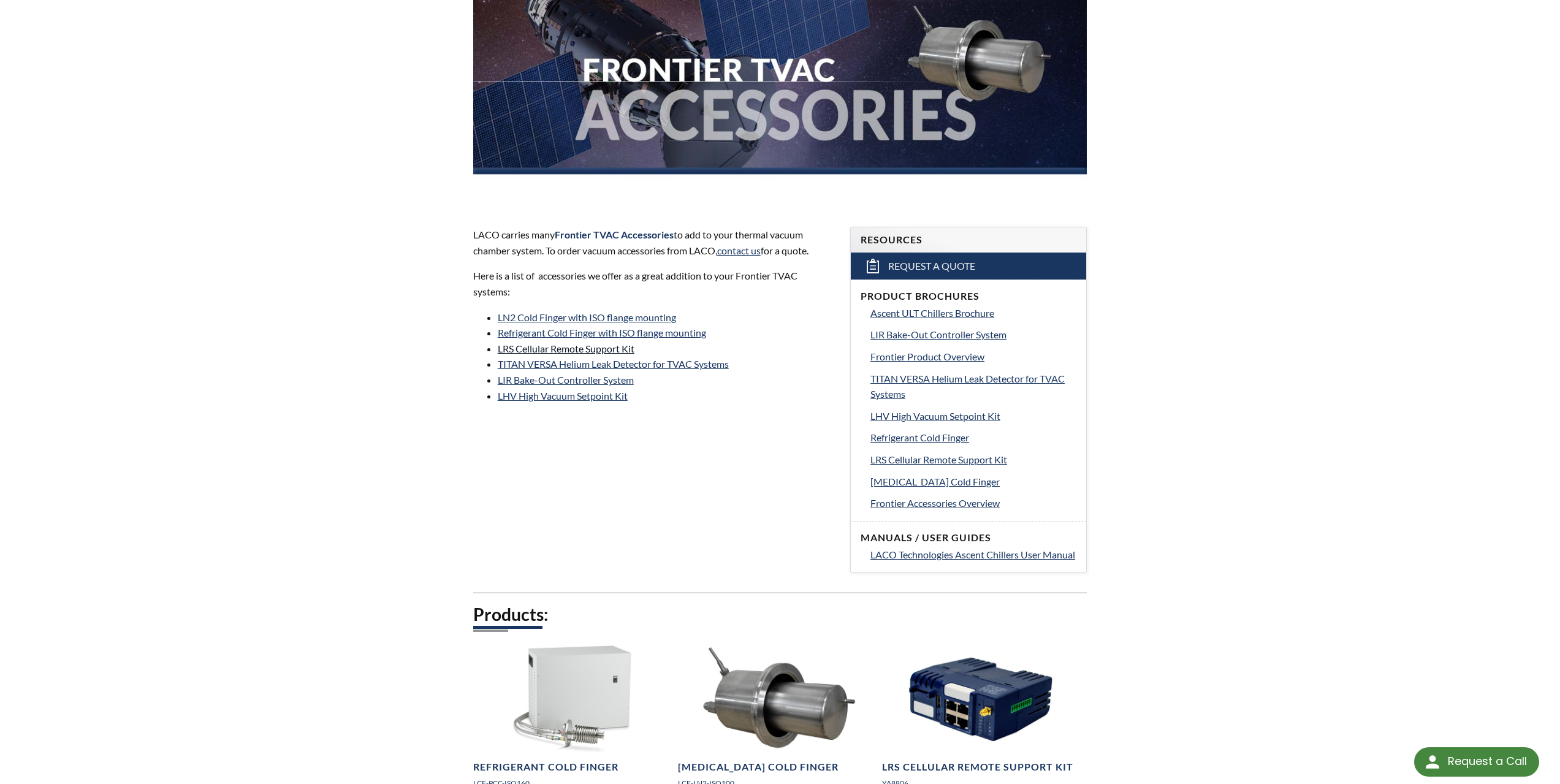
scroll to position [164, 0]
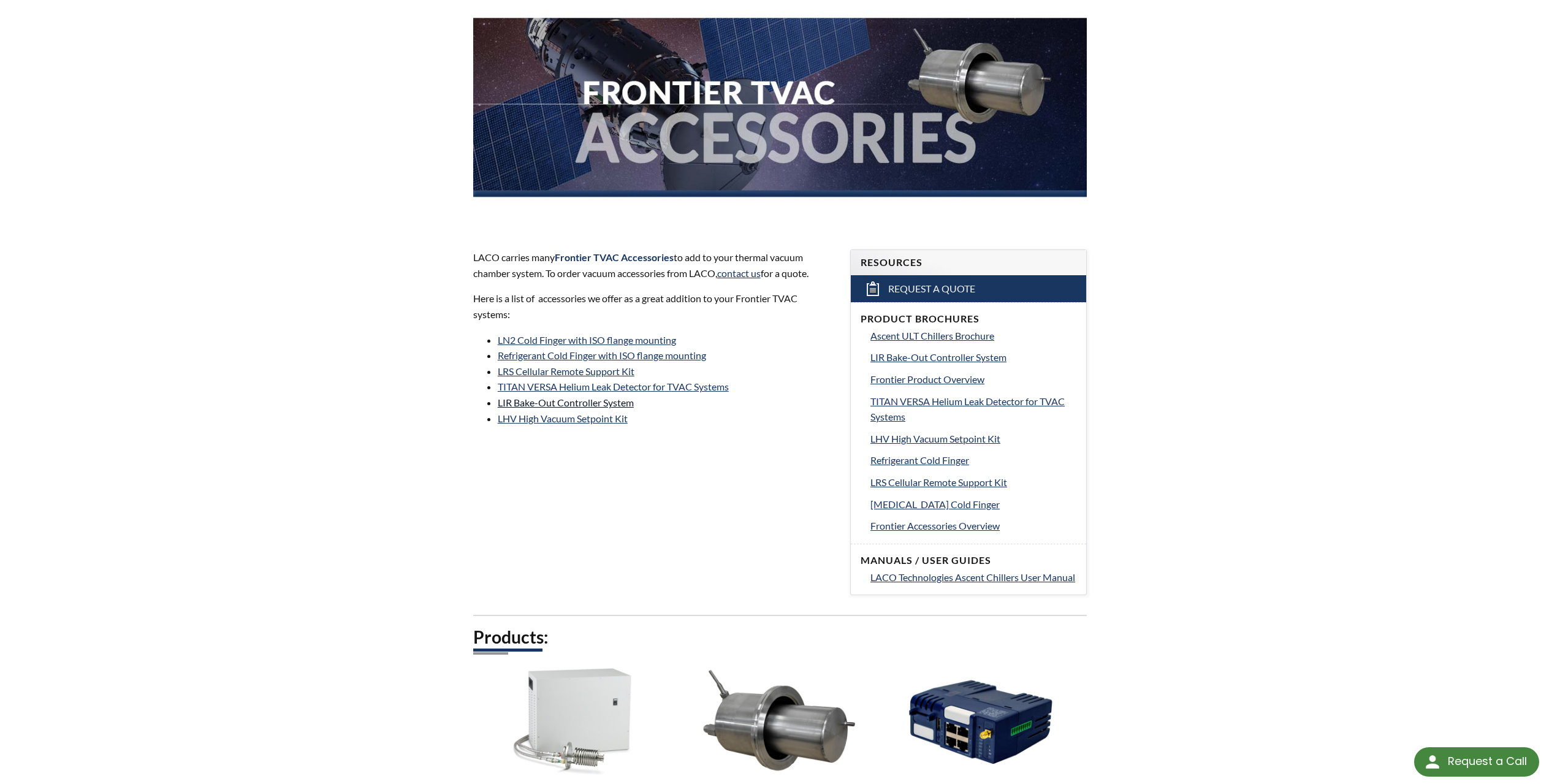
click at [571, 404] on link "LIR Bake-Out Controller System" at bounding box center [566, 402] width 136 height 12
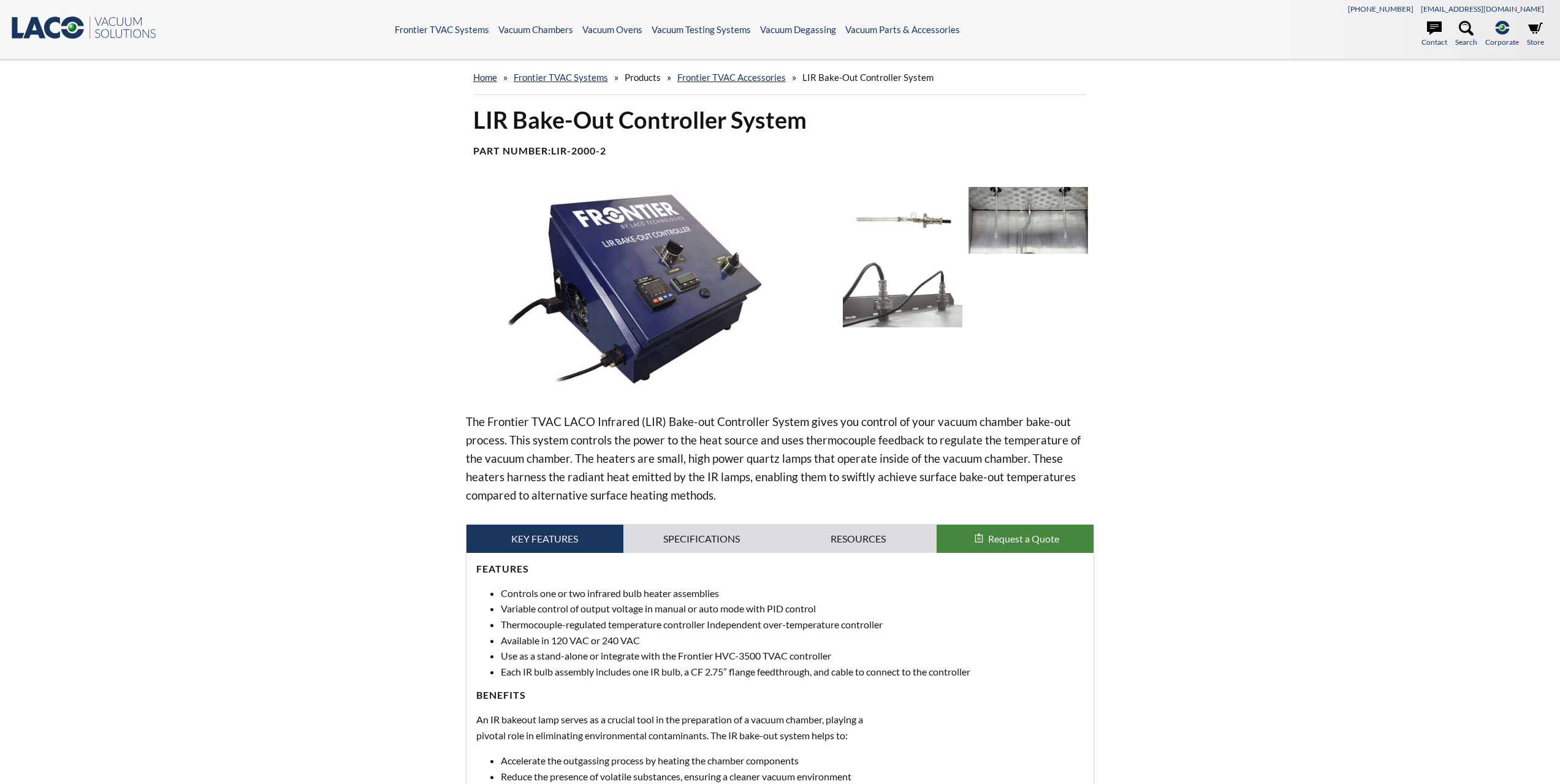
select select "Language Translate Widget"
